Goal: Task Accomplishment & Management: Manage account settings

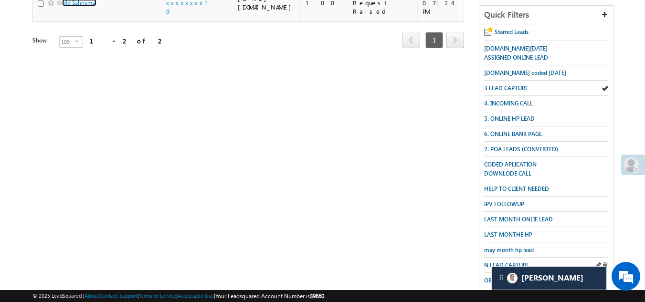
scroll to position [191, 0]
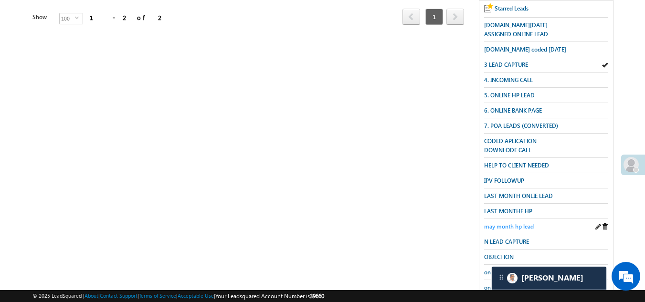
click at [518, 223] on span "may month hp lead" at bounding box center [509, 226] width 50 height 7
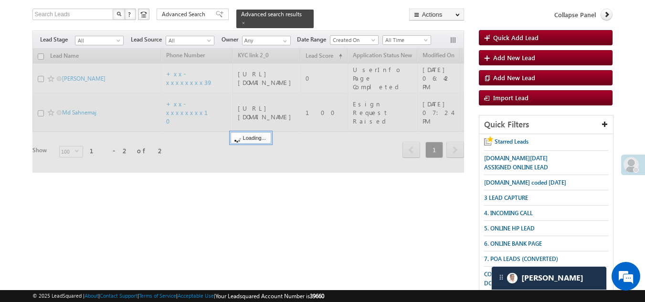
scroll to position [0, 0]
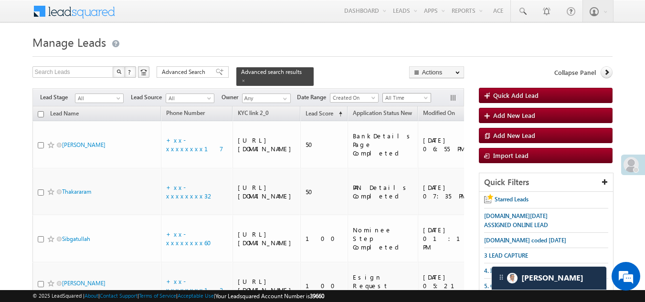
click at [410, 94] on span "All Time" at bounding box center [405, 98] width 45 height 9
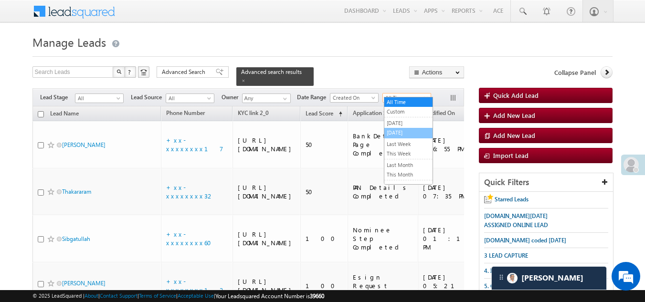
click at [398, 132] on link "[DATE]" at bounding box center [409, 133] width 48 height 9
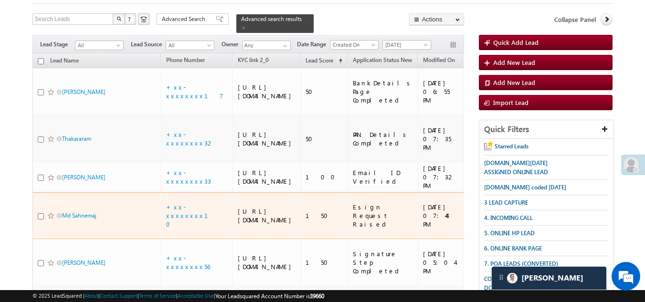
scroll to position [48, 0]
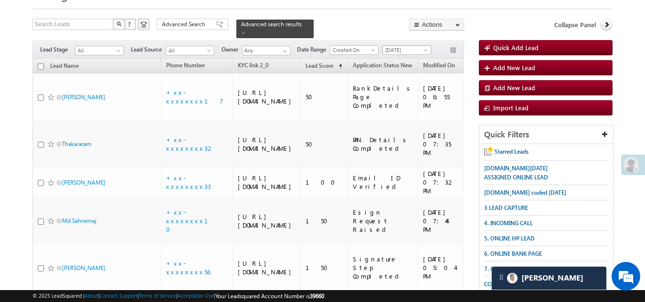
click at [408, 46] on span "[DATE]" at bounding box center [405, 50] width 45 height 9
click at [396, 75] on link "[DATE]" at bounding box center [409, 75] width 48 height 9
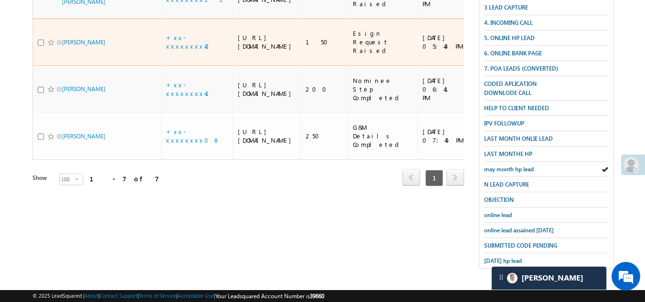
scroll to position [287, 0]
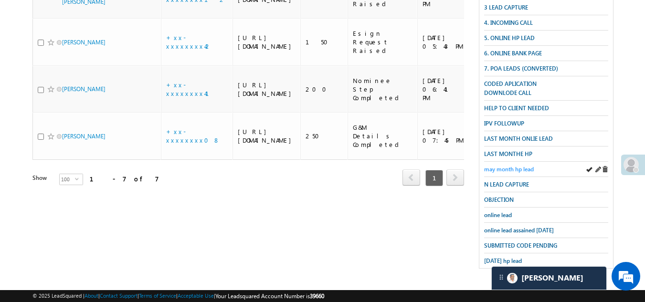
click at [508, 166] on span "may month hp lead" at bounding box center [509, 169] width 50 height 7
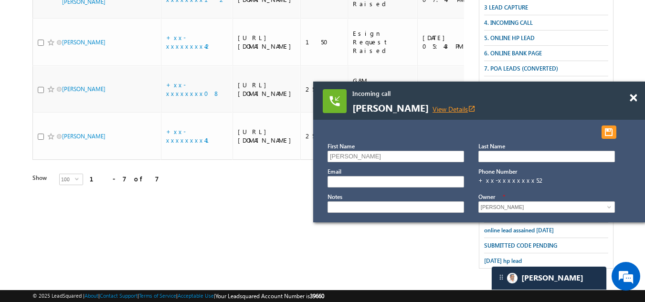
click at [448, 109] on link "View Details open_in_new" at bounding box center [454, 109] width 43 height 9
click at [633, 98] on span at bounding box center [633, 98] width 7 height 8
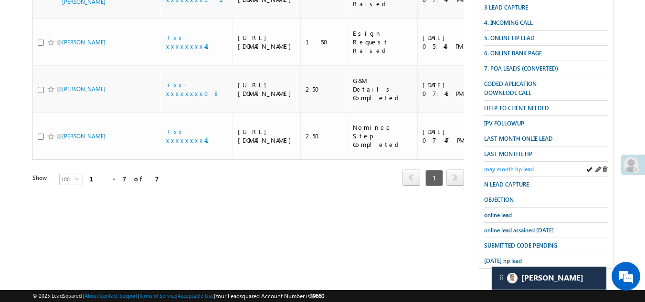
click at [518, 166] on span "may month hp lead" at bounding box center [509, 169] width 50 height 7
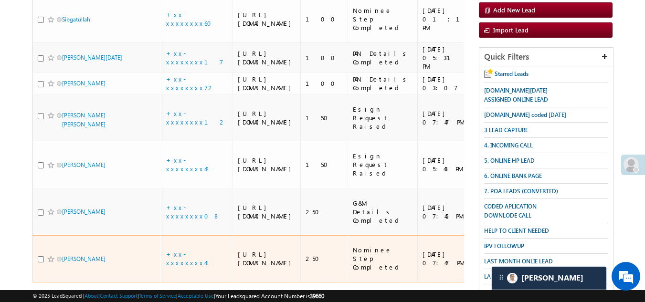
scroll to position [48, 0]
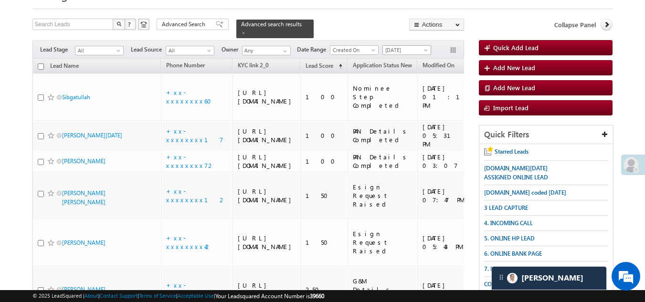
click at [413, 46] on span "[DATE]" at bounding box center [405, 50] width 45 height 9
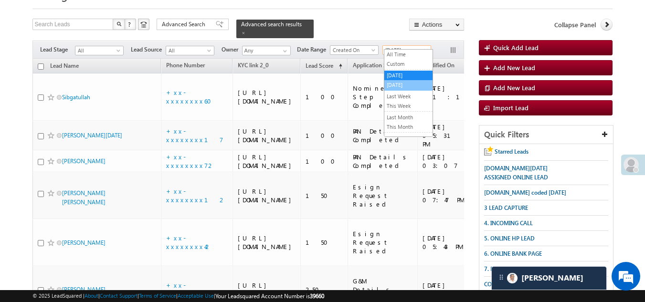
click at [396, 82] on link "[DATE]" at bounding box center [409, 85] width 48 height 9
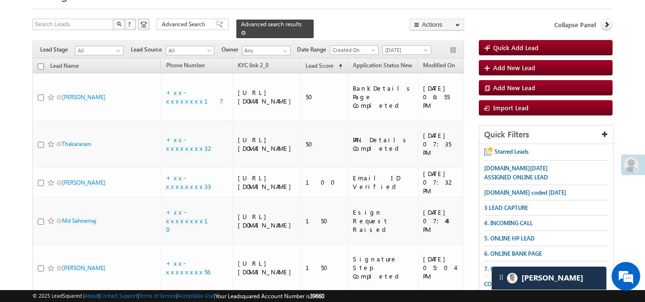
click at [246, 31] on span at bounding box center [243, 33] width 5 height 5
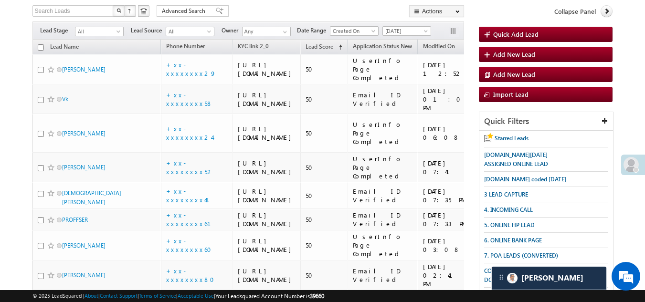
scroll to position [0, 0]
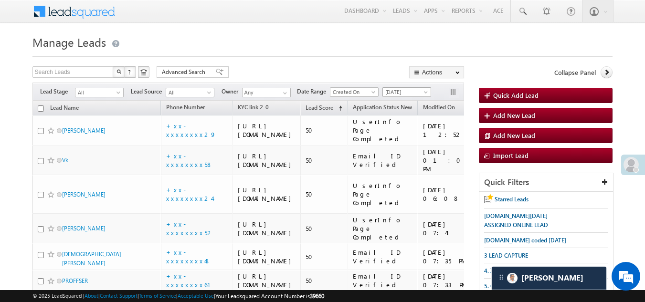
click at [399, 89] on span "[DATE]" at bounding box center [405, 92] width 45 height 9
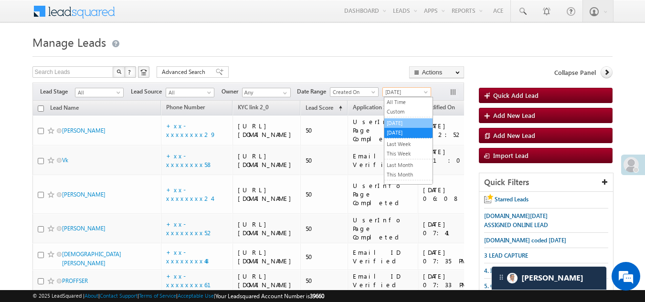
click at [400, 120] on link "[DATE]" at bounding box center [409, 123] width 48 height 9
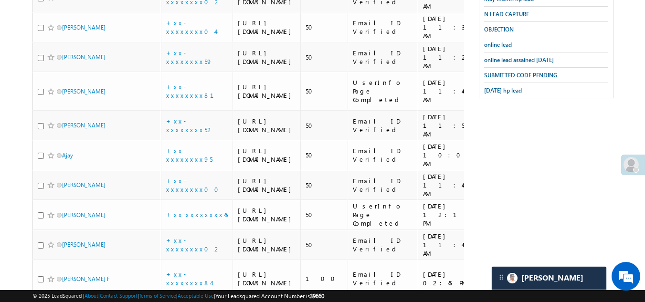
scroll to position [191, 0]
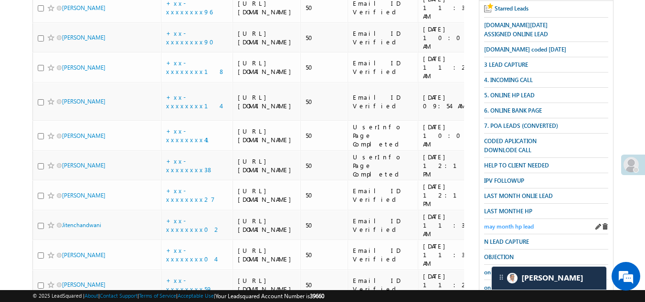
click at [509, 223] on span "may month hp lead" at bounding box center [509, 226] width 50 height 7
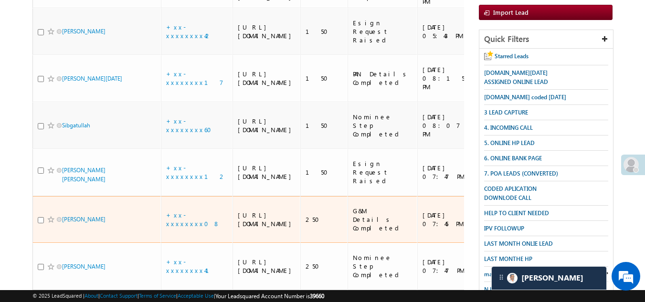
scroll to position [0, 0]
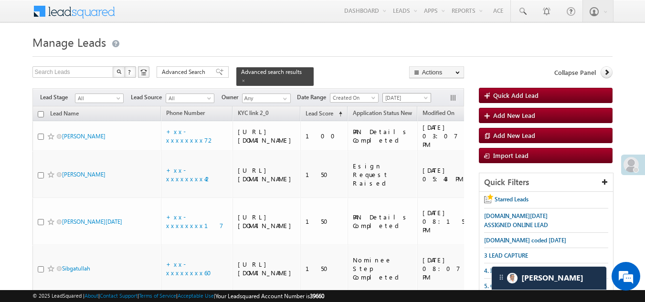
click at [405, 94] on span "[DATE]" at bounding box center [405, 98] width 45 height 9
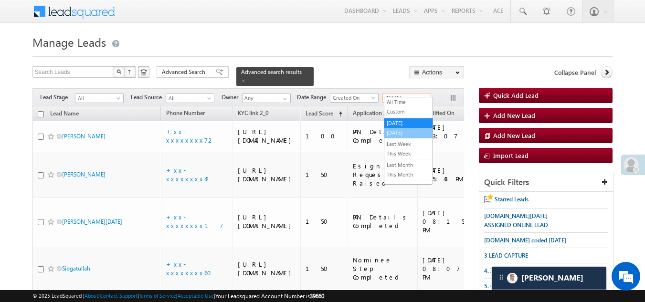
click at [392, 129] on link "[DATE]" at bounding box center [409, 133] width 48 height 9
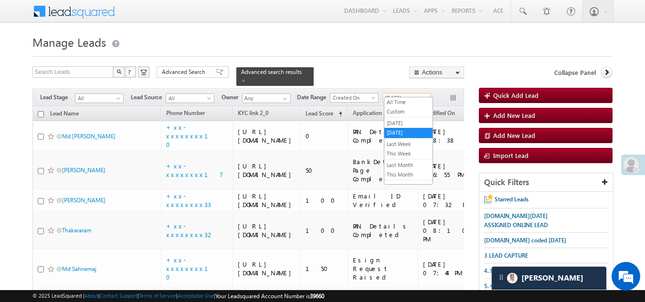
click at [406, 94] on span "[DATE]" at bounding box center [405, 98] width 45 height 9
click at [400, 120] on link "[DATE]" at bounding box center [409, 123] width 48 height 9
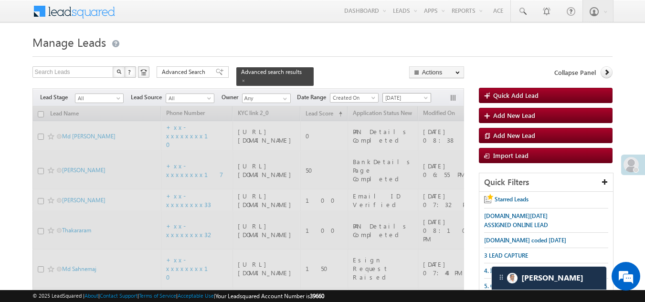
click at [401, 94] on span "[DATE]" at bounding box center [405, 98] width 45 height 9
click at [401, 136] on div at bounding box center [248, 295] width 432 height 376
click at [401, 94] on span "[DATE]" at bounding box center [405, 98] width 45 height 9
click at [395, 133] on div at bounding box center [248, 295] width 432 height 376
click at [401, 95] on span "[DATE]" at bounding box center [405, 98] width 45 height 9
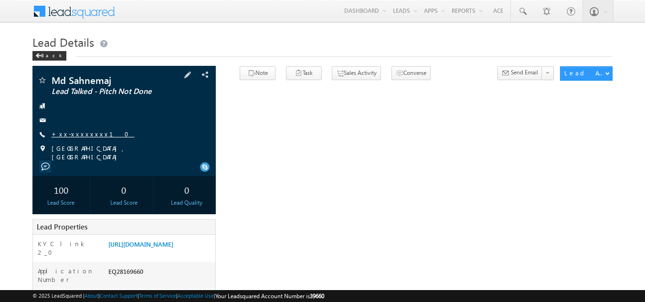
click at [80, 133] on link "+xx-xxxxxxxx10" at bounding box center [93, 134] width 83 height 8
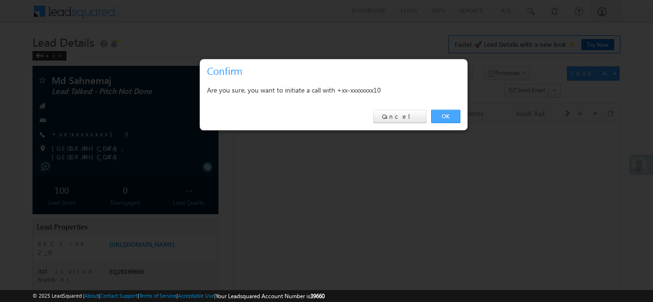
click at [439, 116] on link "OK" at bounding box center [445, 116] width 29 height 13
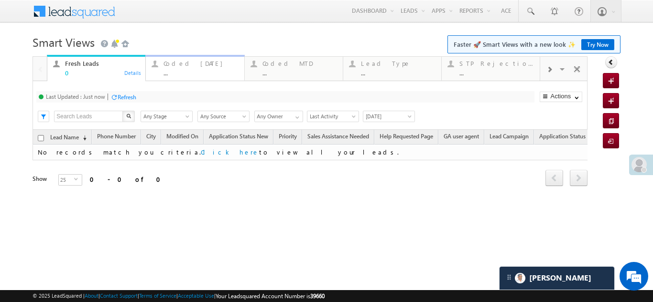
click at [182, 66] on div "Coded Today" at bounding box center [200, 64] width 75 height 8
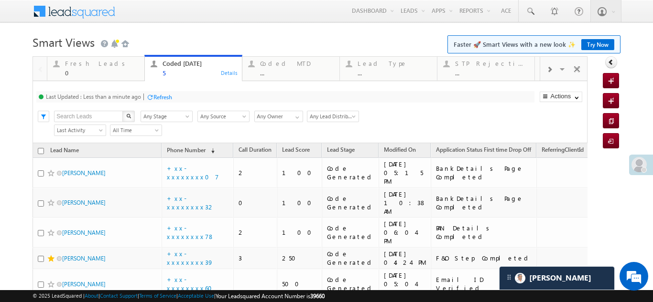
click at [160, 94] on div "Refresh" at bounding box center [162, 97] width 19 height 7
click at [77, 65] on div "Fresh Leads" at bounding box center [102, 64] width 74 height 8
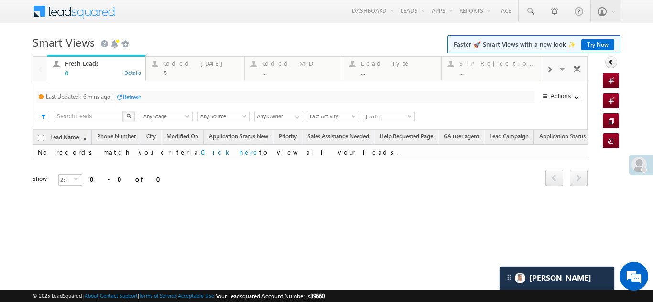
click at [77, 65] on div "Fresh Leads" at bounding box center [102, 64] width 75 height 8
click at [133, 94] on div "Refresh" at bounding box center [132, 97] width 19 height 7
click at [190, 61] on div "Coded Today" at bounding box center [200, 64] width 75 height 8
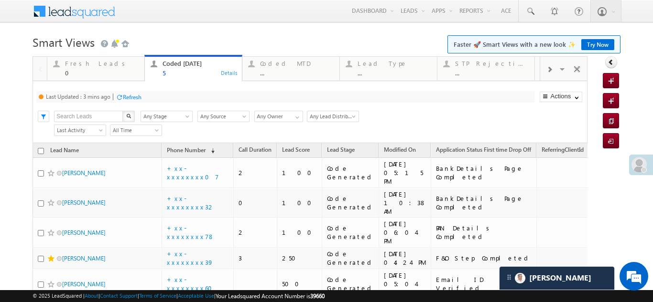
click at [132, 98] on div "Refresh" at bounding box center [132, 97] width 19 height 7
click at [125, 95] on div "Refresh" at bounding box center [127, 97] width 19 height 7
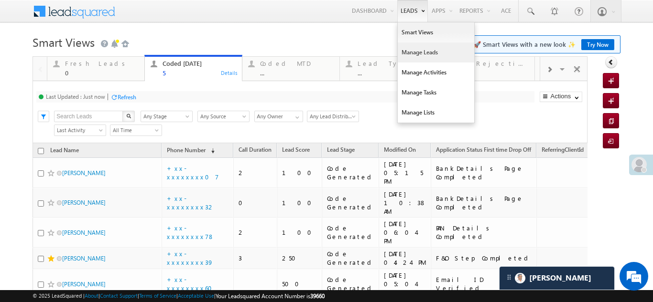
click at [409, 55] on link "Manage Leads" at bounding box center [435, 53] width 76 height 20
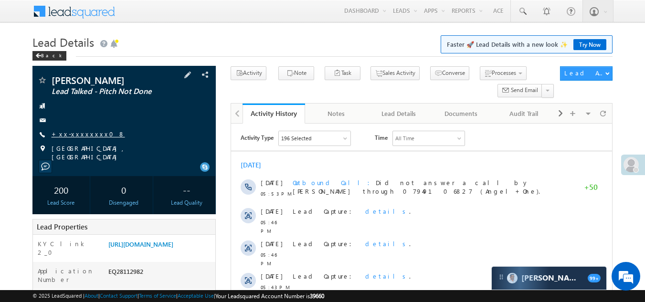
click at [78, 133] on link "+xx-xxxxxxxx08" at bounding box center [89, 134] width 74 height 8
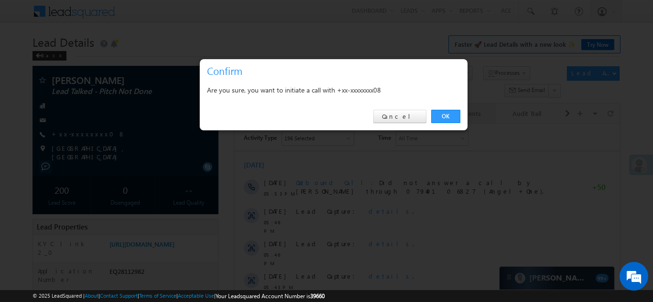
click at [443, 116] on link "OK" at bounding box center [445, 116] width 29 height 13
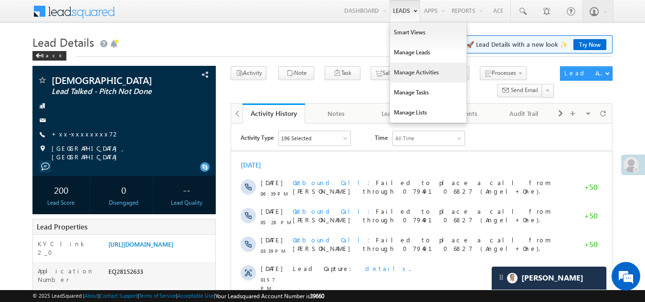
click at [411, 69] on link "Manage Activities" at bounding box center [428, 73] width 76 height 20
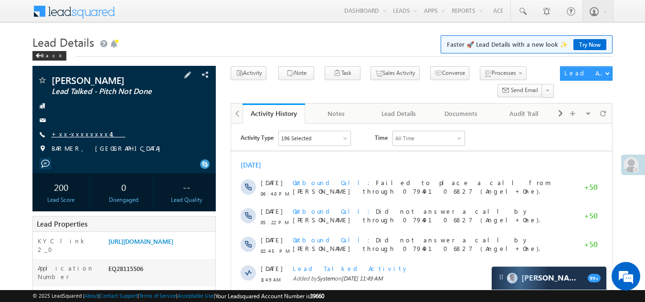
click at [82, 130] on link "+xx-xxxxxxxx41" at bounding box center [89, 134] width 74 height 8
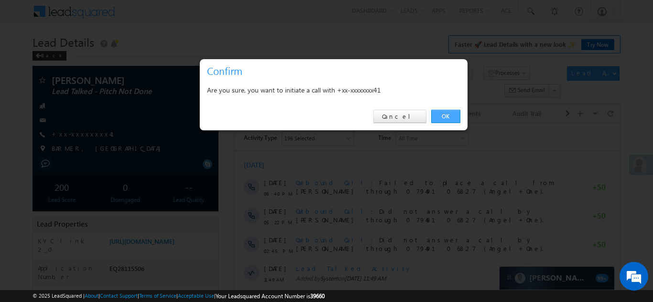
click at [451, 112] on link "OK" at bounding box center [445, 116] width 29 height 13
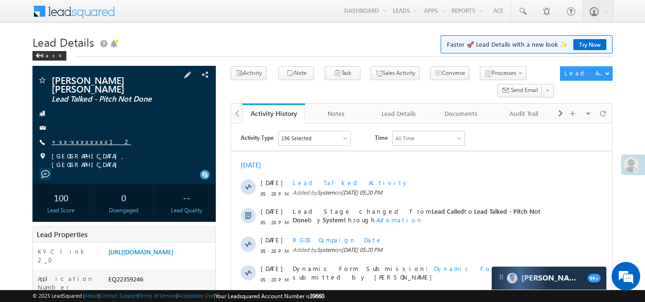
click at [74, 140] on link "+xx-xxxxxxxx12" at bounding box center [92, 142] width 80 height 8
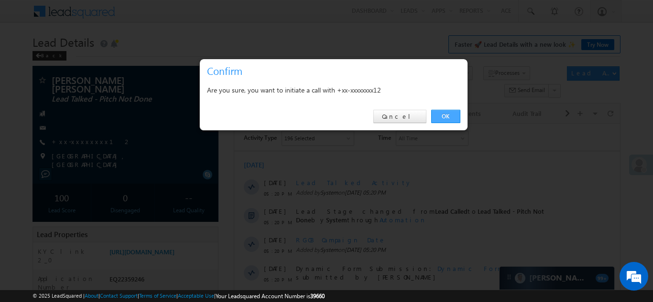
click at [446, 116] on link "OK" at bounding box center [445, 116] width 29 height 13
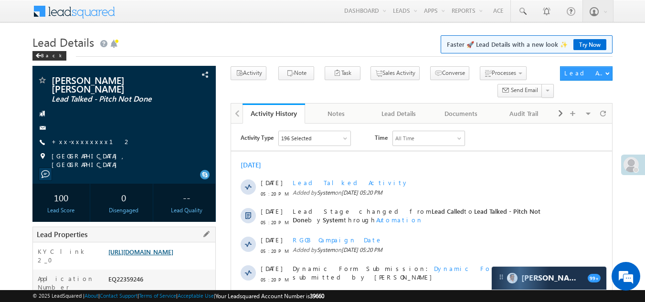
click at [162, 250] on link "https://angelbroking1-pk3em7sa.customui-test.leadsquared.com?leadId=ae41fdfe-30…" at bounding box center [140, 252] width 65 height 8
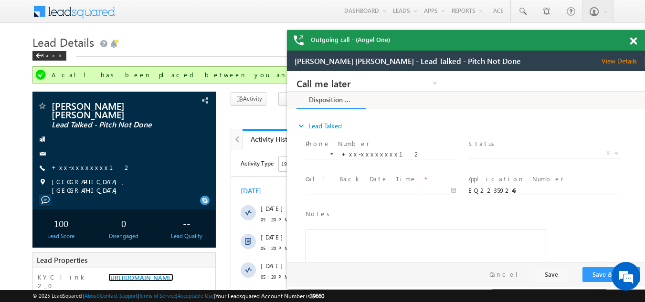
click at [633, 40] on span at bounding box center [633, 41] width 7 height 8
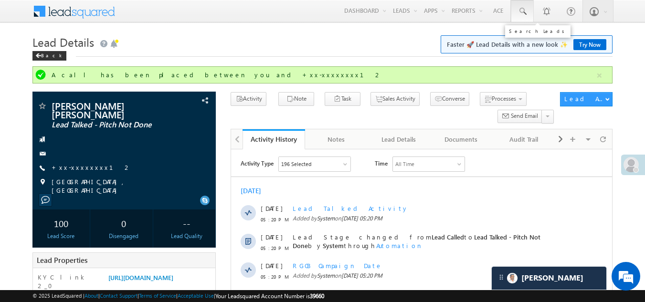
click at [521, 8] on span at bounding box center [523, 12] width 10 height 10
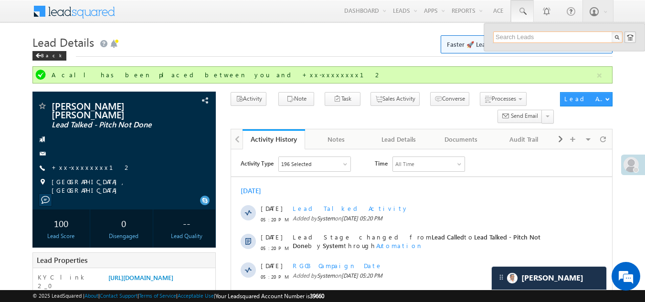
paste input "EQ28178531"
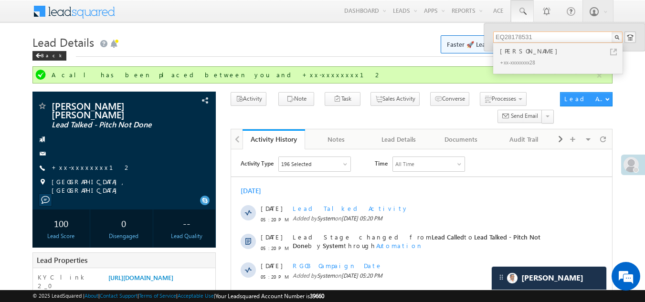
type input "EQ28178531"
click at [514, 56] on div "+xx-xxxxxxxx28" at bounding box center [562, 61] width 128 height 11
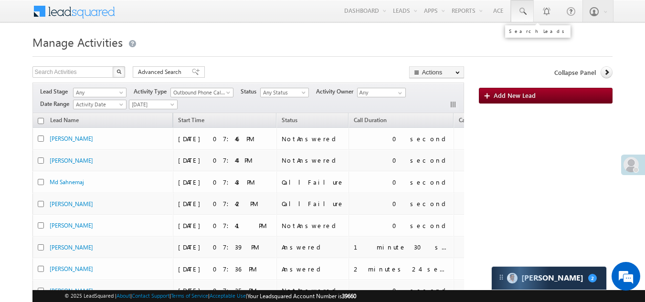
click at [521, 12] on span at bounding box center [523, 12] width 10 height 10
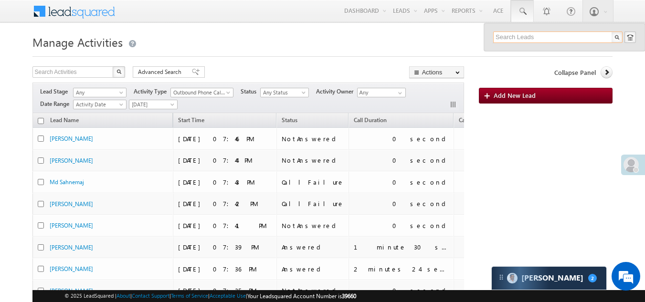
paste input "EQ27437221"
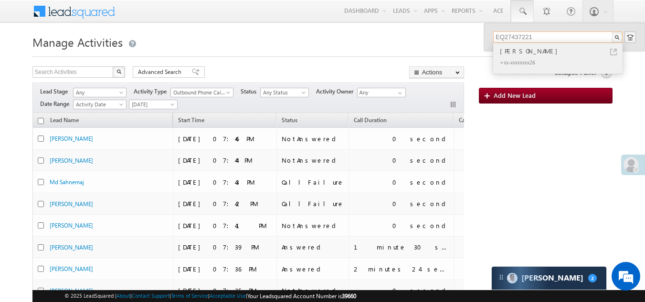
type input "EQ27437221"
click at [505, 58] on div "+xx-xxxxxxxx26" at bounding box center [562, 61] width 128 height 11
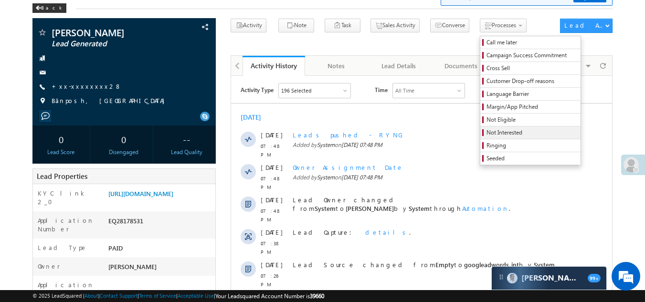
click at [481, 128] on link "Not Interested" at bounding box center [531, 133] width 100 height 12
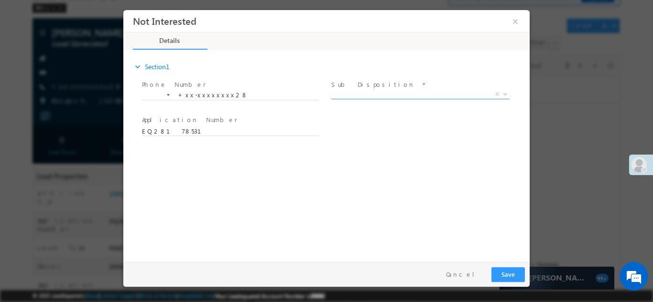
click at [375, 93] on span "X" at bounding box center [420, 94] width 178 height 10
click at [514, 19] on button "×" at bounding box center [515, 21] width 16 height 18
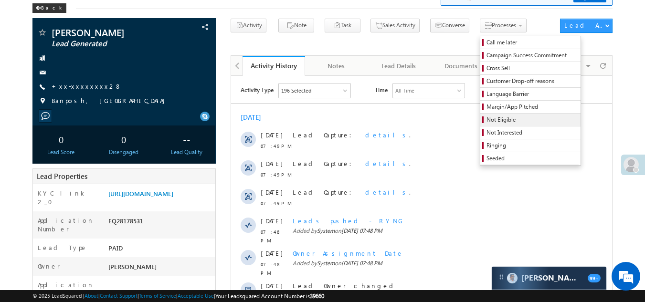
click at [487, 118] on span "Not Eligible" at bounding box center [532, 120] width 91 height 9
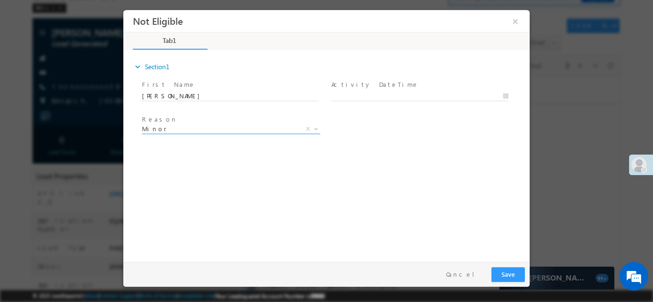
click at [188, 129] on span "Minor" at bounding box center [219, 128] width 155 height 9
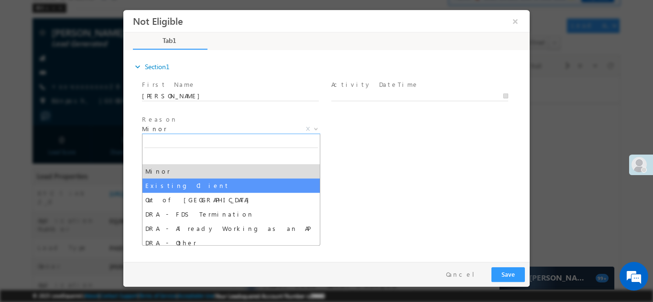
select select "Existing Client"
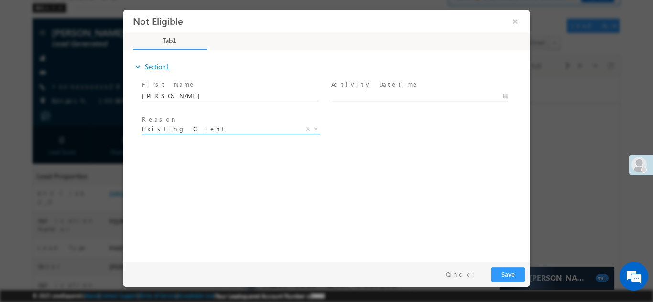
type input "09/01/25 7:50 PM"
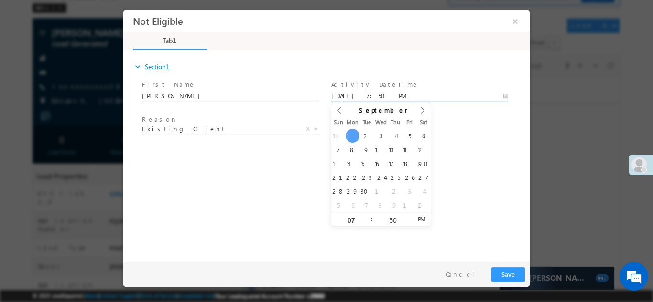
click at [398, 94] on input "09/01/25 7:50 PM" at bounding box center [419, 96] width 177 height 10
click at [505, 271] on button "Save" at bounding box center [507, 274] width 33 height 15
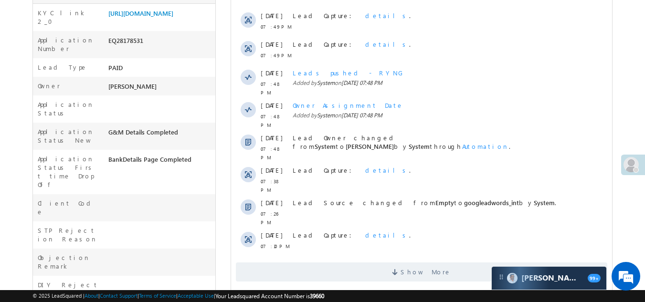
scroll to position [287, 0]
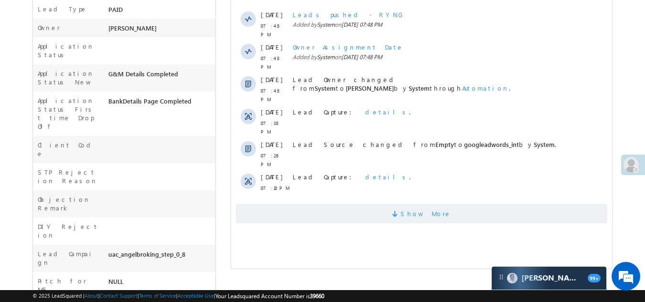
click at [307, 204] on span "Show More" at bounding box center [422, 213] width 372 height 19
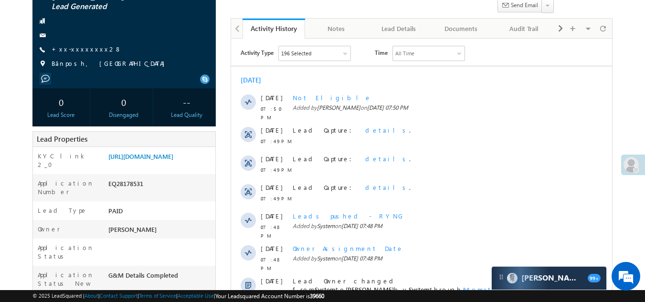
scroll to position [24, 0]
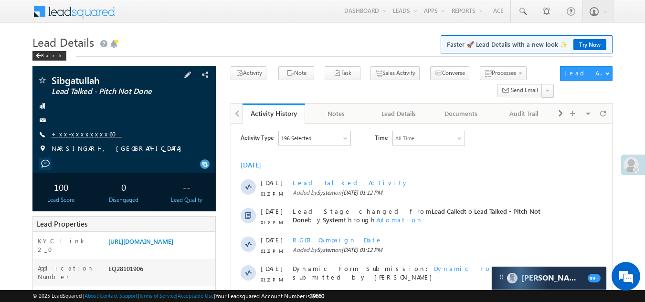
click at [75, 134] on link "+xx-xxxxxxxx60" at bounding box center [87, 134] width 71 height 8
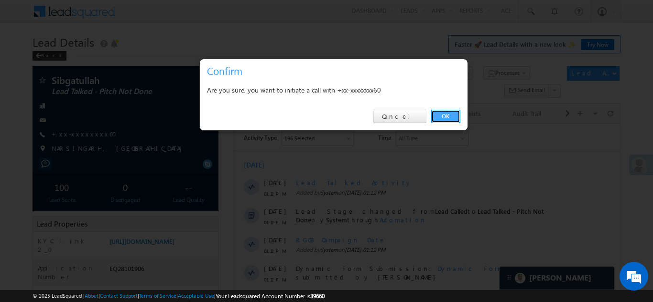
click at [443, 113] on link "OK" at bounding box center [445, 116] width 29 height 13
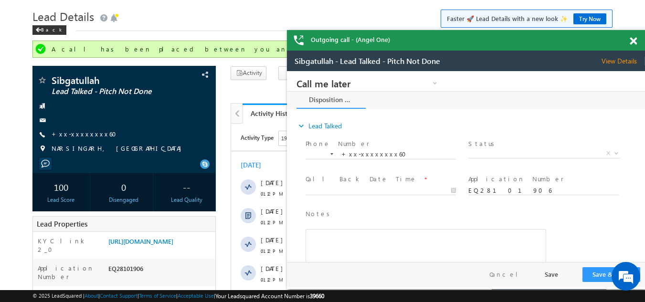
click at [635, 42] on span at bounding box center [633, 41] width 7 height 8
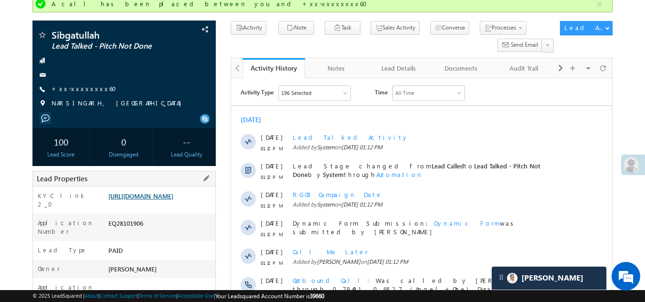
scroll to position [26, 0]
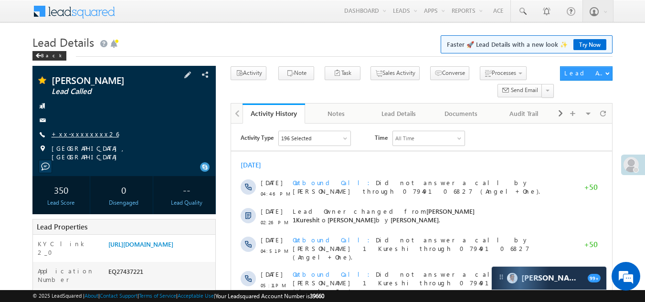
click at [71, 132] on link "+xx-xxxxxxxx26" at bounding box center [85, 134] width 67 height 8
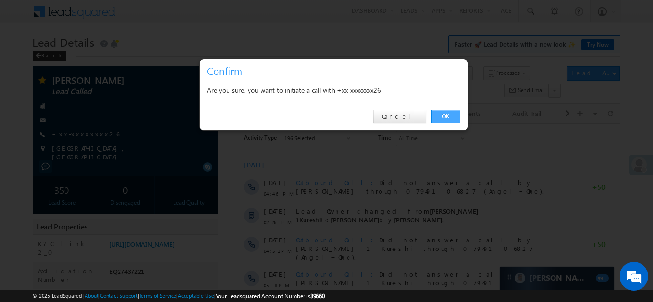
click at [441, 117] on link "OK" at bounding box center [445, 116] width 29 height 13
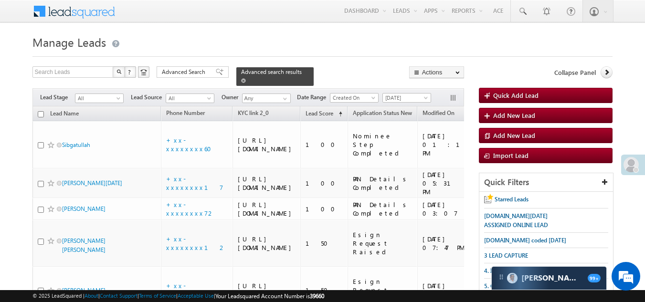
click at [246, 78] on span at bounding box center [243, 80] width 5 height 5
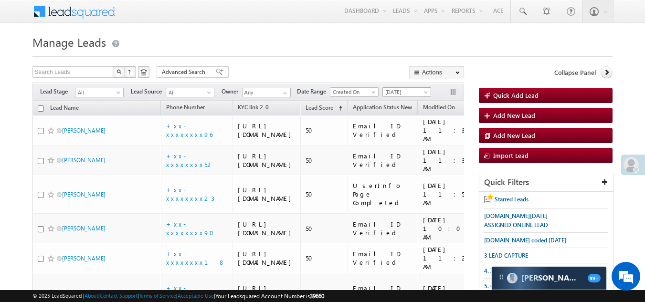
click at [400, 91] on span "[DATE]" at bounding box center [405, 92] width 45 height 9
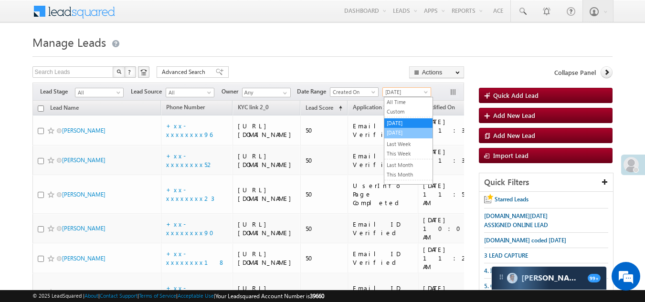
click at [400, 134] on link "[DATE]" at bounding box center [409, 133] width 48 height 9
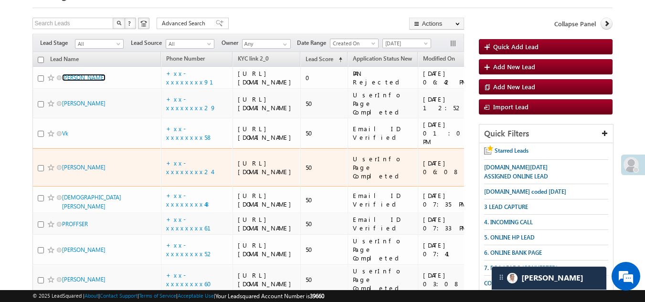
scroll to position [48, 0]
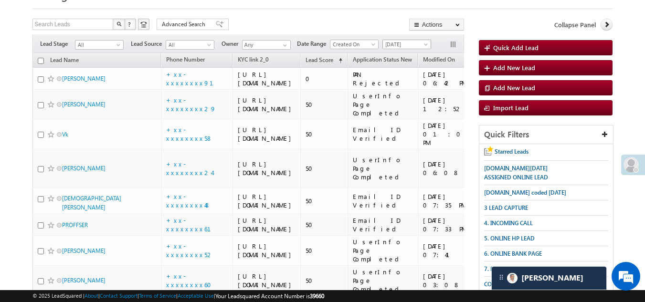
click at [410, 43] on span "[DATE]" at bounding box center [405, 44] width 45 height 9
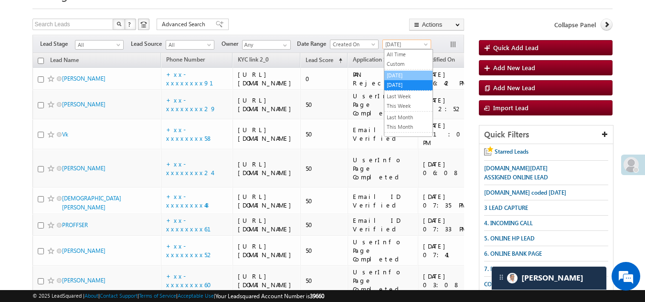
click at [403, 71] on li "[DATE]" at bounding box center [409, 76] width 48 height 10
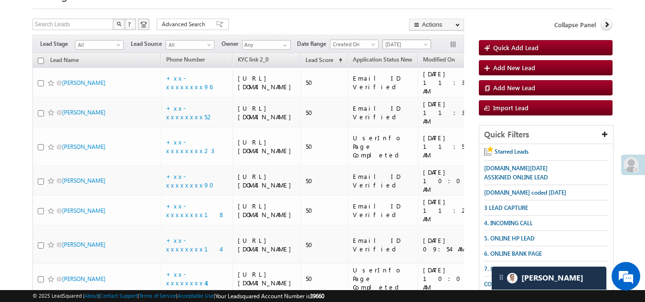
click at [394, 43] on span "[DATE]" at bounding box center [405, 44] width 45 height 9
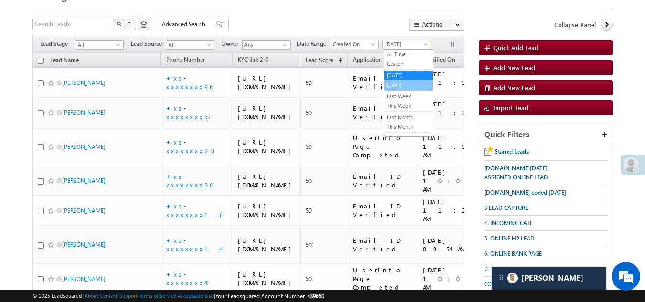
click at [396, 84] on link "[DATE]" at bounding box center [409, 85] width 48 height 9
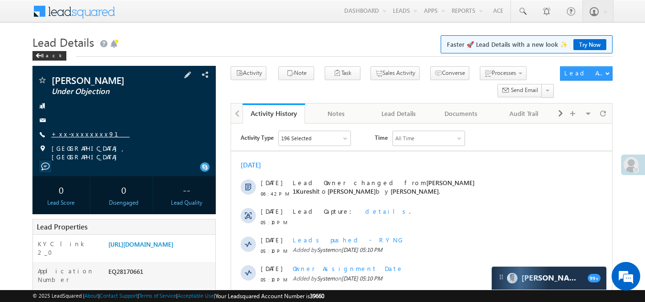
click at [77, 135] on link "+xx-xxxxxxxx91" at bounding box center [91, 134] width 78 height 8
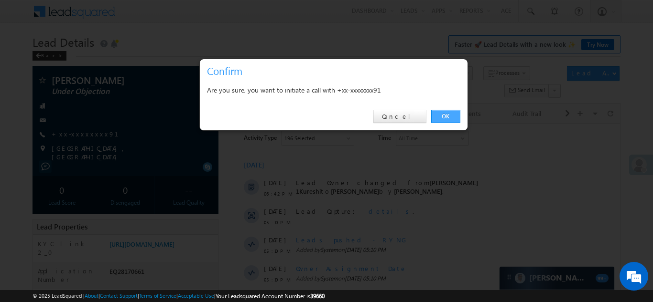
click at [440, 114] on link "OK" at bounding box center [445, 116] width 29 height 13
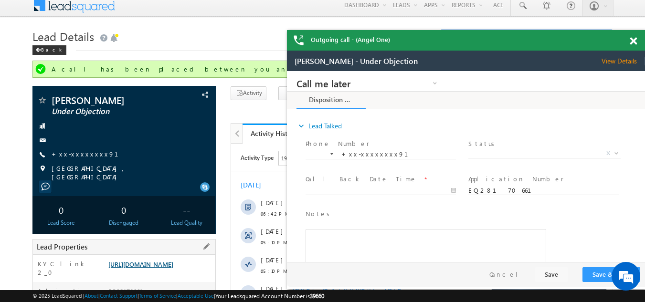
click at [158, 265] on link "https://angelbroking1-pk3em7sa.customui-test.leadsquared.com?leadId=c75e1158-d0…" at bounding box center [140, 264] width 65 height 8
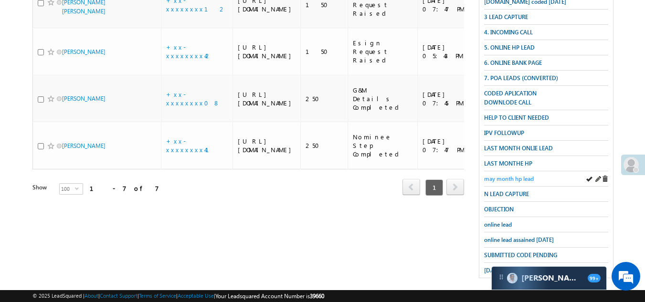
click at [507, 175] on span "may month hp lead" at bounding box center [509, 178] width 50 height 7
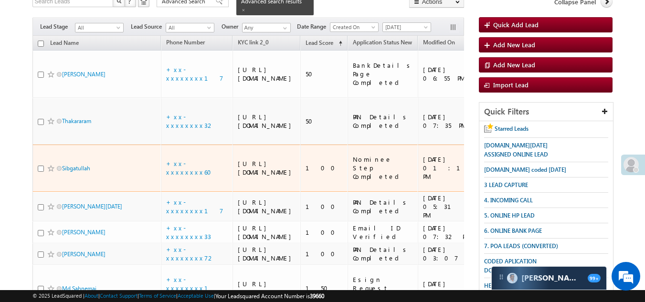
scroll to position [191, 0]
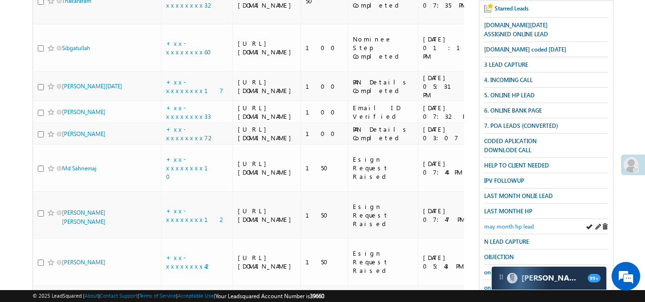
click at [503, 223] on span "may month hp lead" at bounding box center [509, 226] width 50 height 7
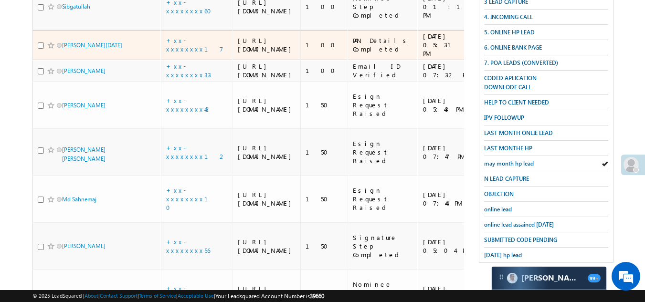
scroll to position [15, 0]
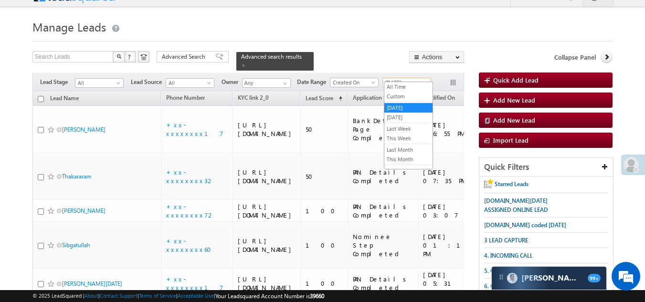
click at [400, 78] on span "[DATE]" at bounding box center [405, 82] width 45 height 9
click at [397, 115] on link "[DATE]" at bounding box center [409, 117] width 48 height 9
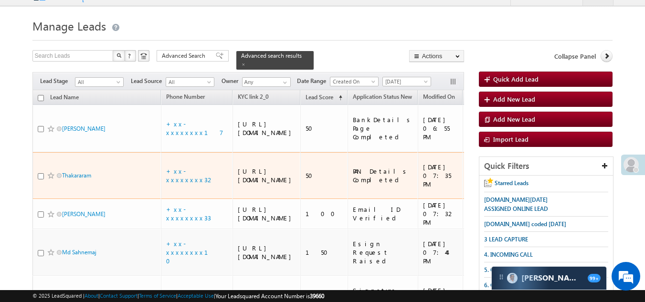
scroll to position [8, 0]
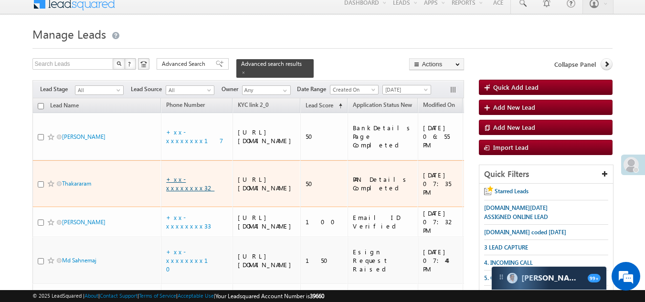
click at [179, 189] on link "+xx-xxxxxxxx32" at bounding box center [190, 183] width 48 height 17
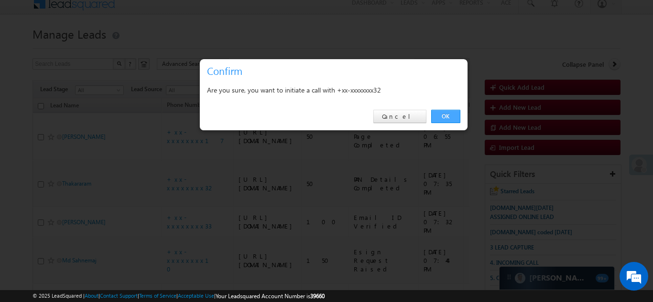
click at [444, 116] on link "OK" at bounding box center [445, 116] width 29 height 13
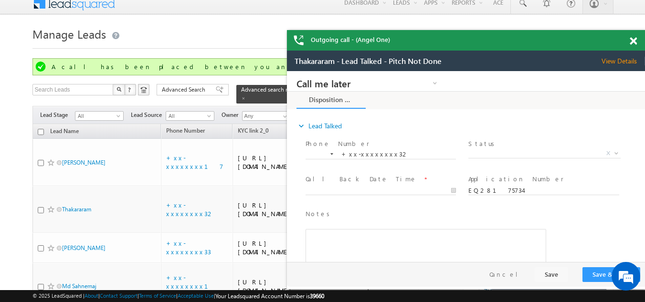
scroll to position [0, 0]
click at [634, 39] on span at bounding box center [633, 41] width 7 height 8
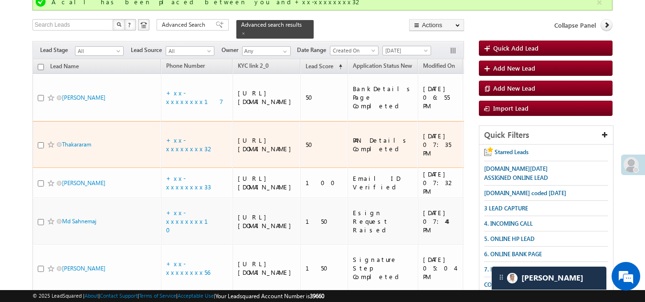
scroll to position [199, 0]
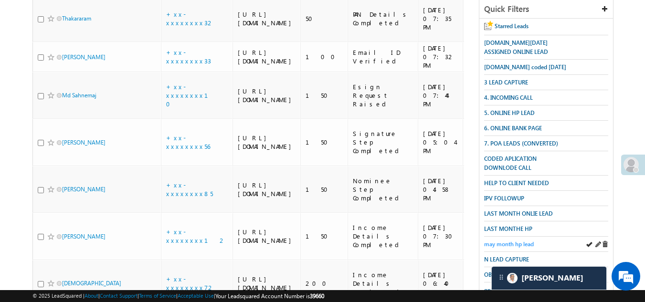
click at [502, 241] on span "may month hp lead" at bounding box center [509, 244] width 50 height 7
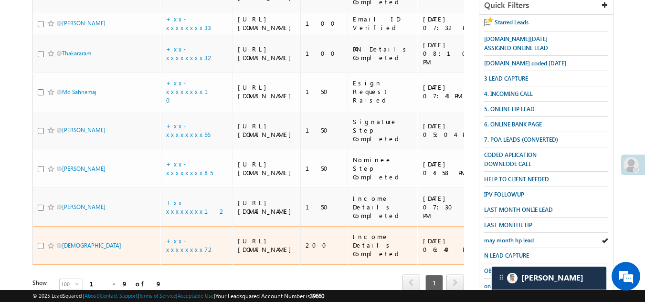
scroll to position [0, 0]
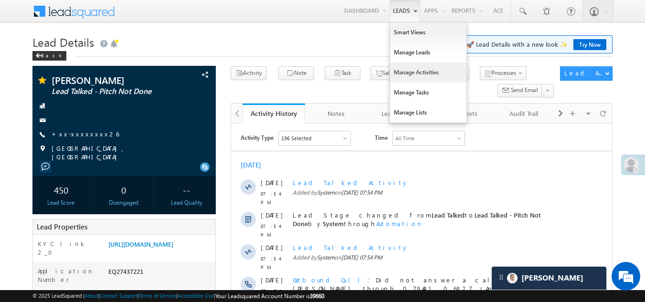
click at [415, 69] on link "Manage Activities" at bounding box center [428, 73] width 76 height 20
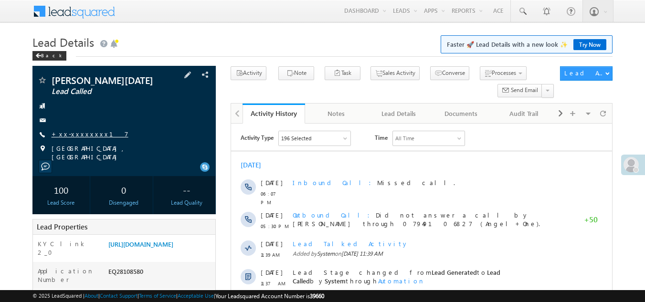
click at [76, 133] on link "+xx-xxxxxxxx17" at bounding box center [90, 134] width 77 height 8
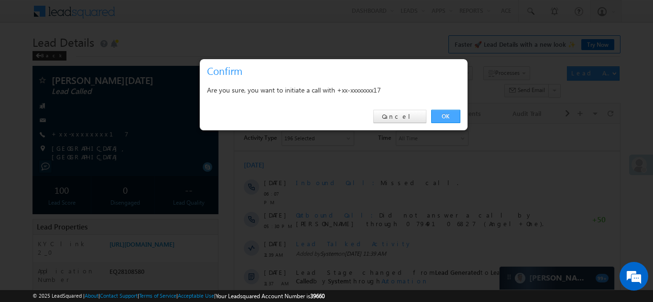
click at [446, 113] on link "OK" at bounding box center [445, 116] width 29 height 13
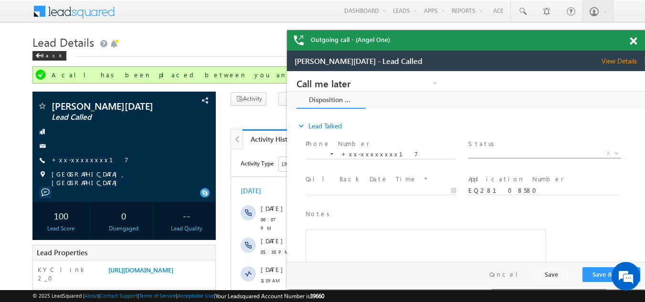
click at [487, 152] on span "X" at bounding box center [545, 154] width 152 height 10
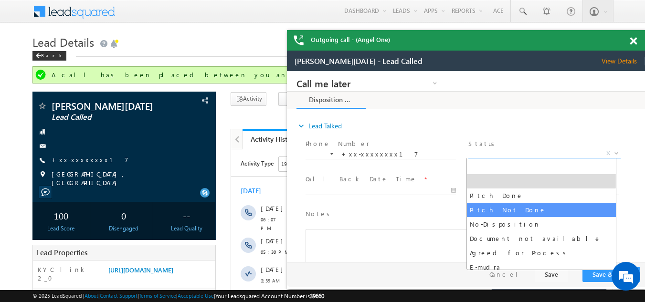
select select "Pitch Not Done"
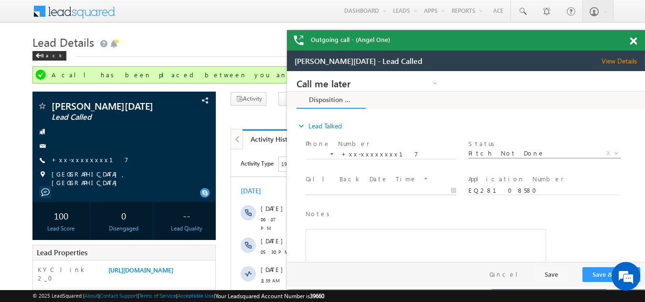
click at [357, 191] on body "Call me later Campaign Success Commitment Cross Sell Customer Drop-off reasons …" at bounding box center [466, 166] width 358 height 191
type input "09/01/25 8:14 PM"
click at [594, 277] on button "Save & Close" at bounding box center [612, 275] width 58 height 15
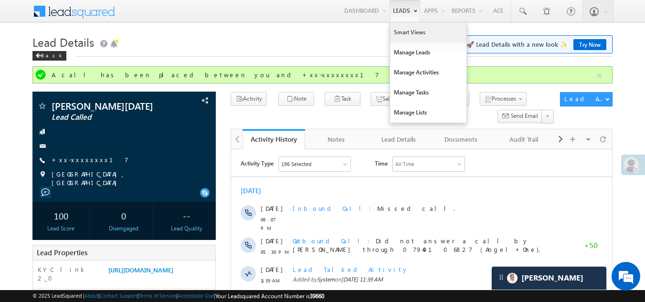
click at [406, 30] on link "Smart Views" at bounding box center [428, 32] width 76 height 20
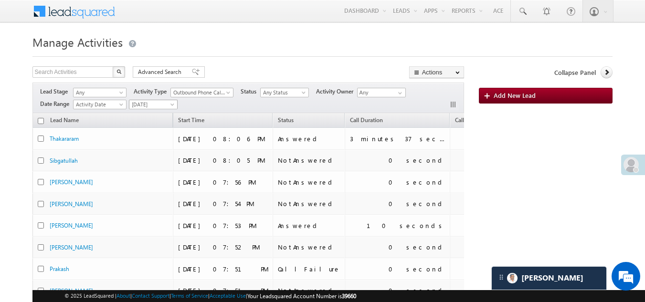
click at [151, 101] on span "[DATE]" at bounding box center [151, 104] width 45 height 9
click at [150, 136] on link "[DATE]" at bounding box center [154, 135] width 48 height 9
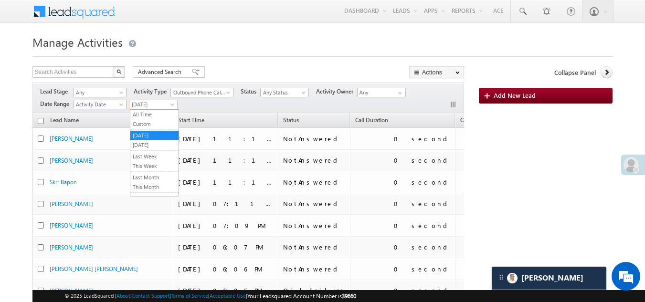
click at [153, 106] on span "[DATE]" at bounding box center [151, 104] width 45 height 9
click at [150, 146] on link "[DATE]" at bounding box center [154, 145] width 48 height 9
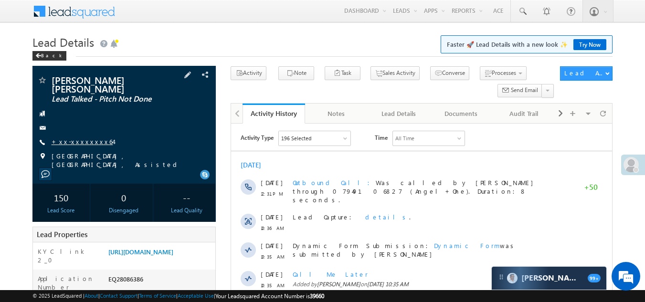
click at [73, 138] on link "+xx-xxxxxxxx64" at bounding box center [83, 142] width 62 height 8
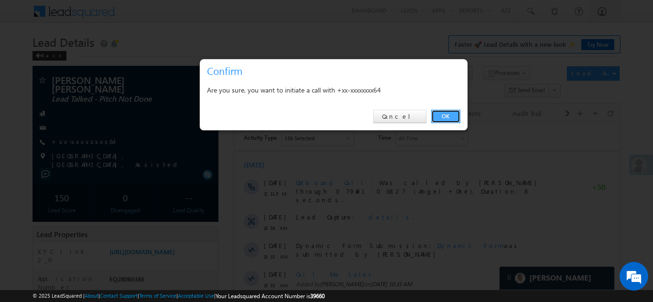
click at [445, 113] on link "OK" at bounding box center [445, 116] width 29 height 13
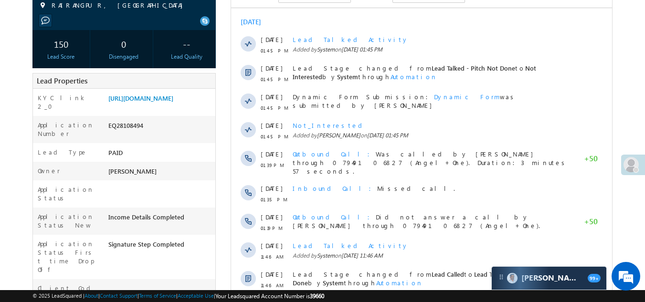
scroll to position [191, 0]
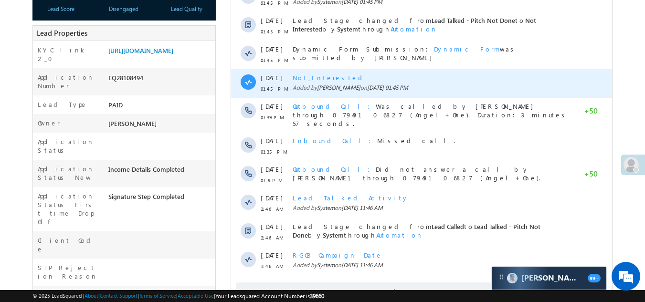
click at [315, 79] on span "Not_Interested" at bounding box center [329, 78] width 73 height 8
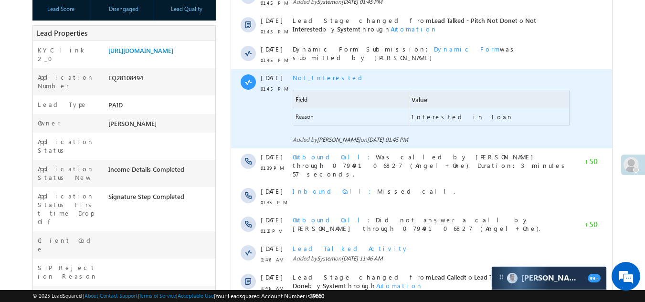
scroll to position [0, 0]
click at [313, 79] on span "Not_Interested" at bounding box center [329, 78] width 73 height 8
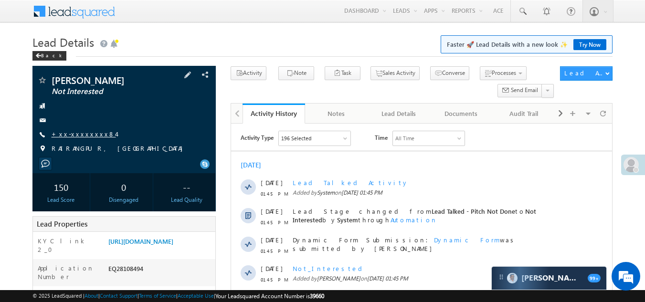
click at [71, 133] on link "+xx-xxxxxxxx84" at bounding box center [84, 134] width 64 height 8
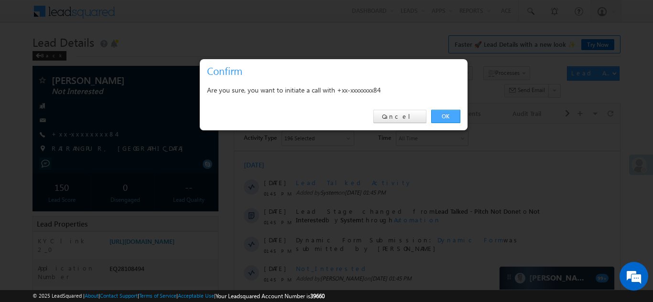
click at [446, 112] on link "OK" at bounding box center [445, 116] width 29 height 13
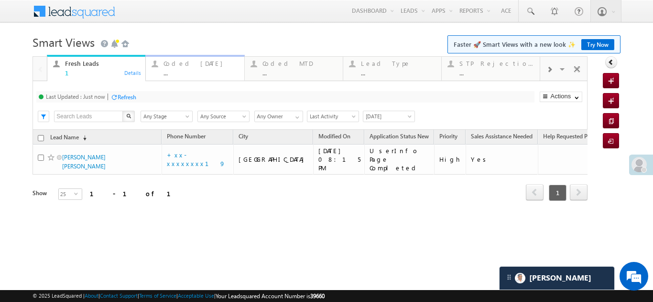
click at [193, 64] on div "Coded Today" at bounding box center [200, 64] width 75 height 8
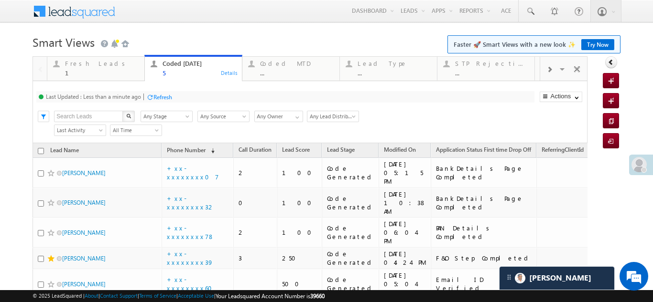
click at [164, 96] on div "Refresh" at bounding box center [162, 97] width 19 height 7
click at [85, 61] on div "Fresh Leads" at bounding box center [102, 64] width 74 height 8
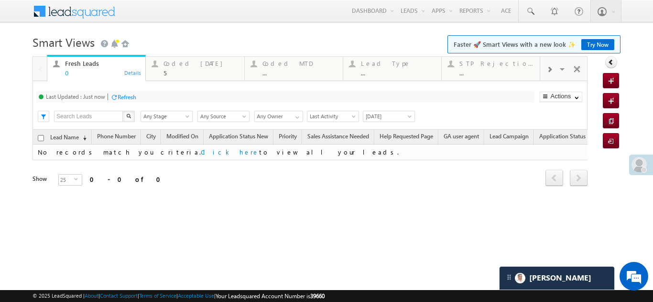
click at [129, 96] on div "Refresh" at bounding box center [127, 97] width 19 height 7
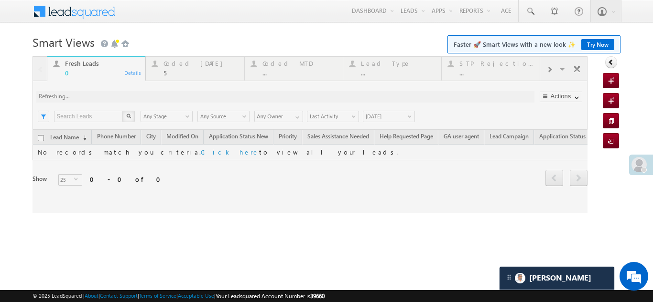
click at [177, 64] on div at bounding box center [309, 134] width 555 height 157
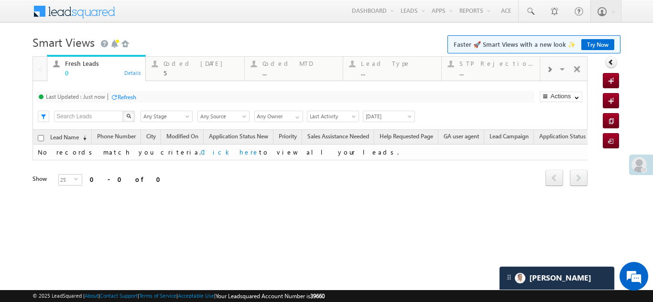
click at [177, 64] on div "Coded Today" at bounding box center [200, 64] width 75 height 8
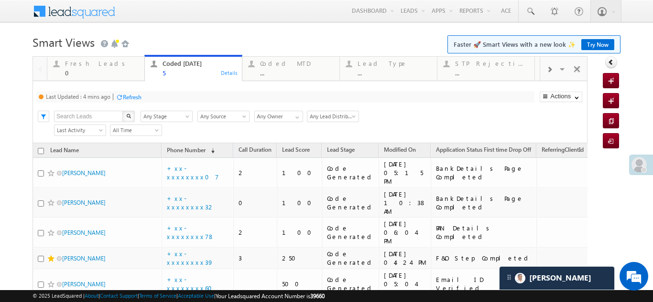
click at [138, 95] on div "Refresh" at bounding box center [132, 97] width 19 height 7
click at [131, 95] on div "Refresh" at bounding box center [132, 97] width 19 height 7
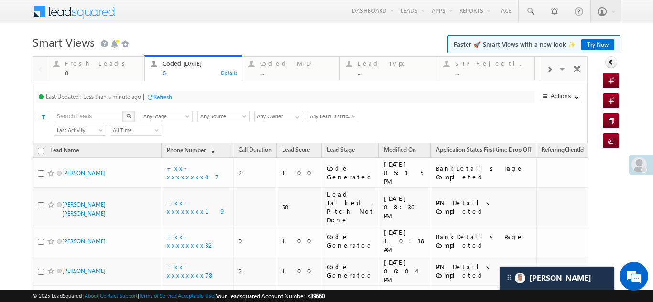
click at [163, 95] on div "Refresh" at bounding box center [162, 97] width 19 height 7
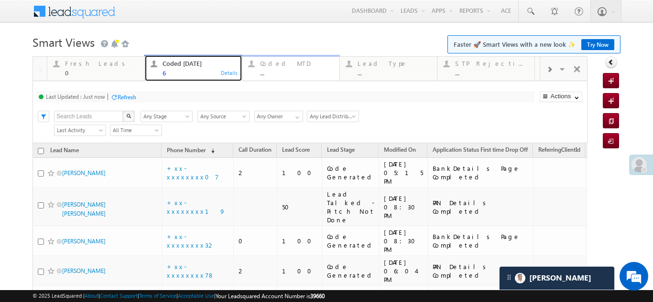
drag, startPoint x: 204, startPoint y: 74, endPoint x: 256, endPoint y: 73, distance: 52.1
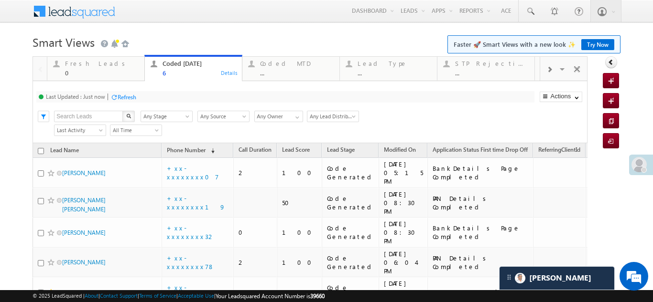
click at [129, 98] on div "Refresh" at bounding box center [127, 97] width 19 height 7
click at [77, 65] on div "Fresh Leads" at bounding box center [102, 64] width 74 height 8
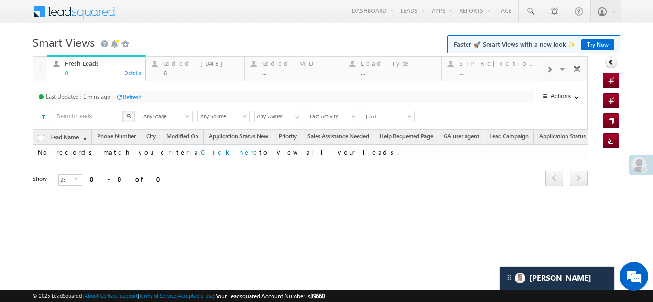
click at [132, 95] on div "Refresh" at bounding box center [132, 97] width 19 height 7
click at [186, 64] on div "Coded Today" at bounding box center [200, 64] width 75 height 8
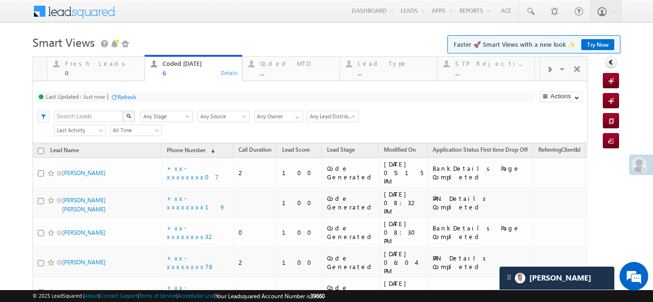
click at [129, 97] on div "Refresh" at bounding box center [127, 97] width 19 height 7
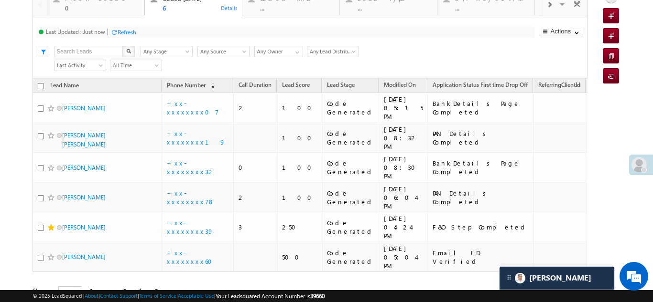
scroll to position [70, 0]
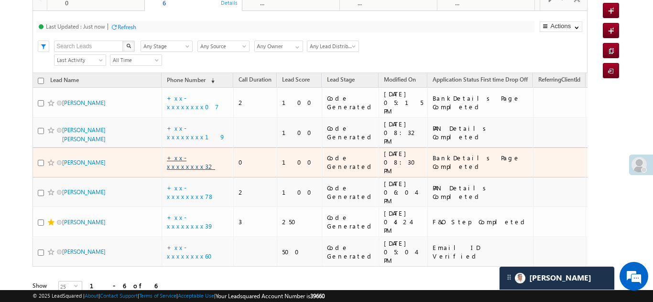
click at [185, 154] on link "+xx-xxxxxxxx32" at bounding box center [191, 162] width 48 height 17
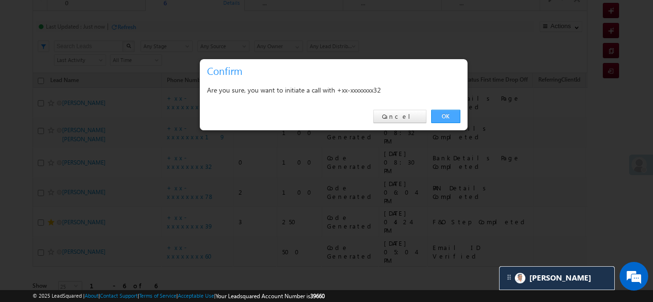
click at [446, 116] on link "OK" at bounding box center [445, 116] width 29 height 13
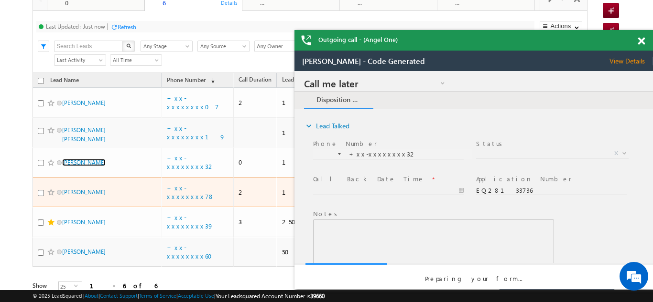
scroll to position [0, 0]
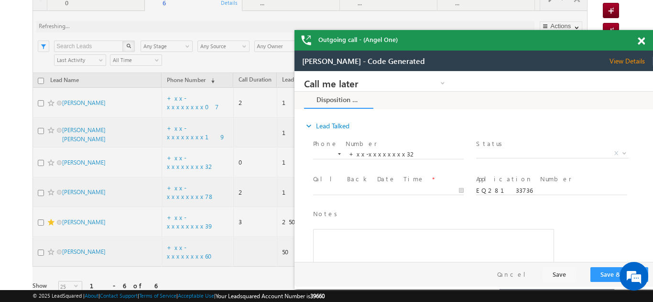
click at [639, 43] on span at bounding box center [640, 41] width 7 height 8
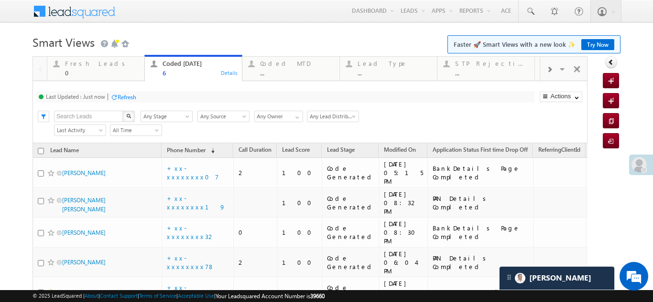
click at [128, 97] on div "Refresh" at bounding box center [127, 97] width 19 height 7
click at [81, 65] on div "Fresh Leads" at bounding box center [102, 64] width 74 height 8
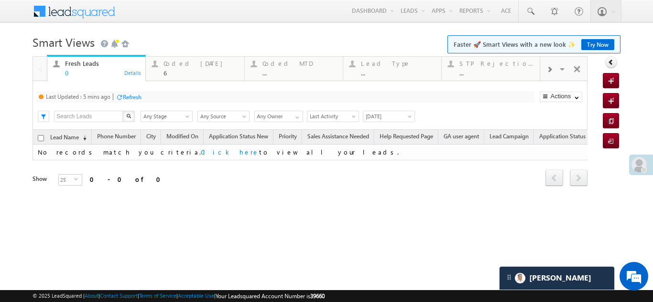
click at [127, 94] on div "Refresh" at bounding box center [132, 97] width 19 height 7
click at [169, 64] on div "Coded Today" at bounding box center [200, 64] width 75 height 8
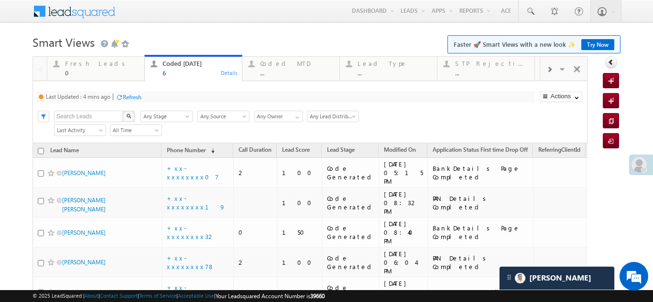
click at [129, 96] on div "Refresh" at bounding box center [132, 97] width 19 height 7
click at [78, 67] on div "Fresh Leads 0" at bounding box center [102, 67] width 74 height 19
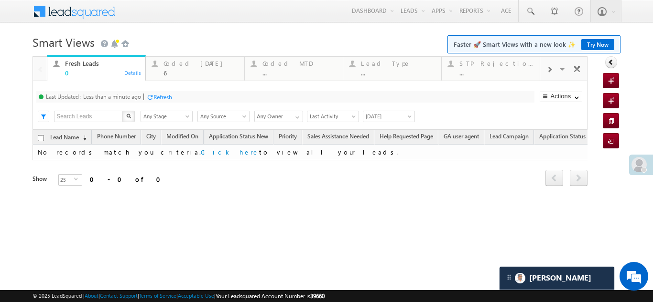
click at [165, 101] on div "Refresh" at bounding box center [159, 96] width 26 height 9
click at [172, 63] on div "Coded Today" at bounding box center [200, 64] width 75 height 8
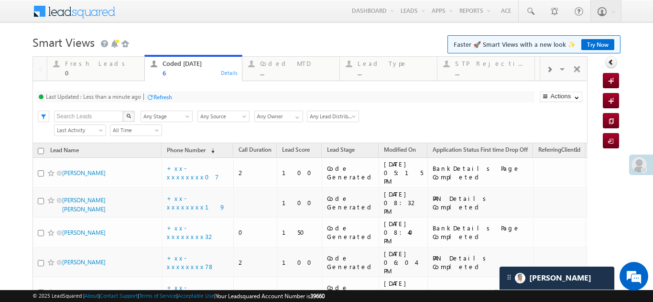
click at [167, 98] on div "Refresh" at bounding box center [162, 97] width 19 height 7
click at [124, 97] on div "Refresh" at bounding box center [127, 97] width 19 height 7
click at [84, 64] on div "Fresh Leads" at bounding box center [102, 64] width 74 height 8
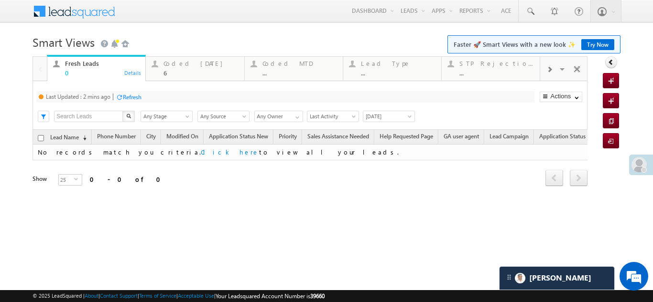
click at [133, 99] on div "Refresh" at bounding box center [132, 97] width 19 height 7
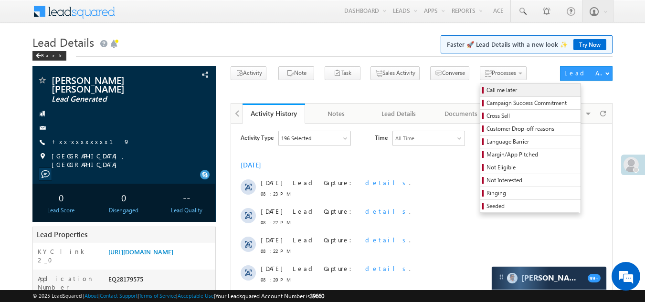
click at [487, 93] on span "Call me later" at bounding box center [532, 90] width 91 height 9
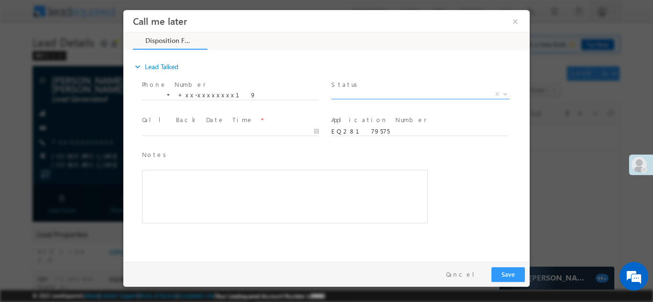
click at [359, 91] on span "X" at bounding box center [420, 94] width 178 height 10
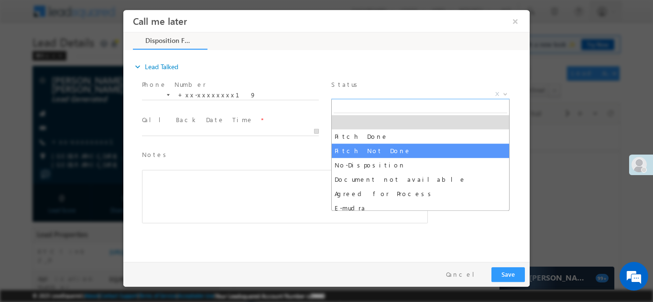
select select "Pitch Not Done"
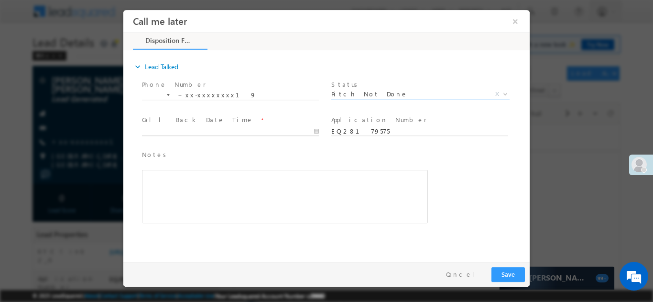
click at [203, 129] on body "Call me later ×" at bounding box center [326, 134] width 406 height 248
type input "09/01/25 8:24 PM"
click at [509, 274] on button "Save" at bounding box center [507, 274] width 33 height 15
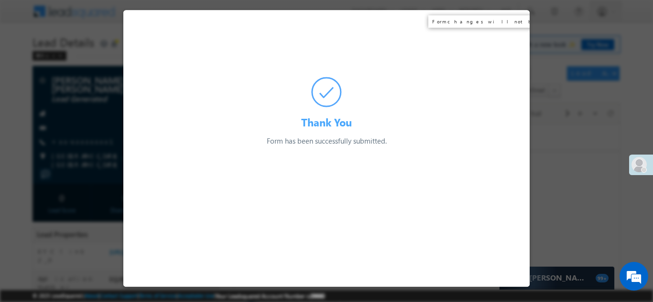
click at [515, 20] on div "Thank You Form has been successfully submitted. Preparing your form..." at bounding box center [326, 78] width 406 height 137
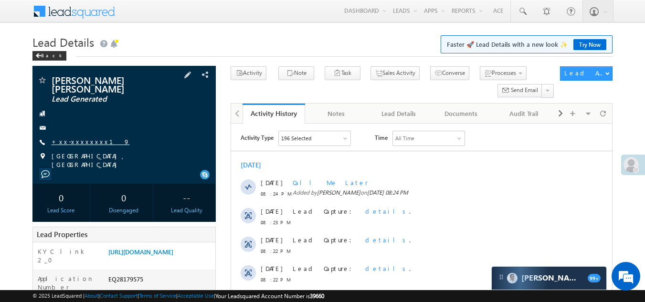
click at [83, 138] on link "+xx-xxxxxxxx19" at bounding box center [91, 142] width 78 height 8
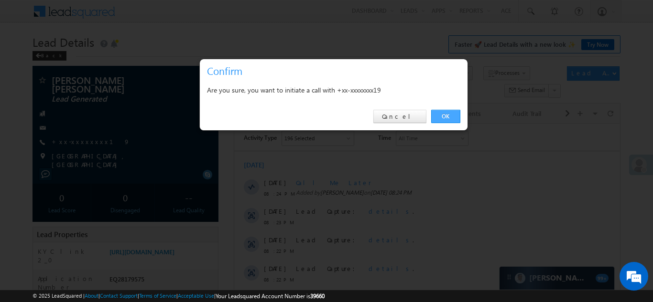
click at [446, 116] on link "OK" at bounding box center [445, 116] width 29 height 13
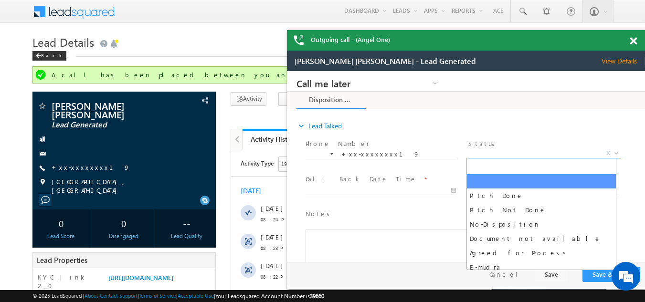
click at [512, 151] on span "X" at bounding box center [545, 154] width 152 height 10
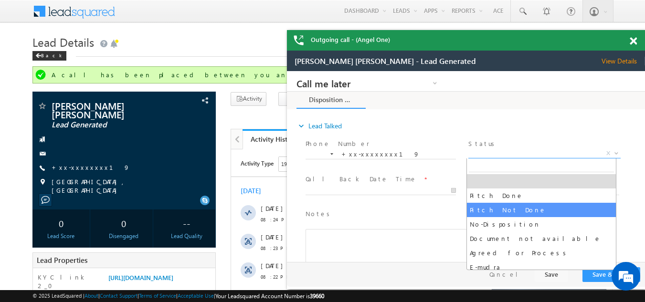
select select "Pitch Not Done"
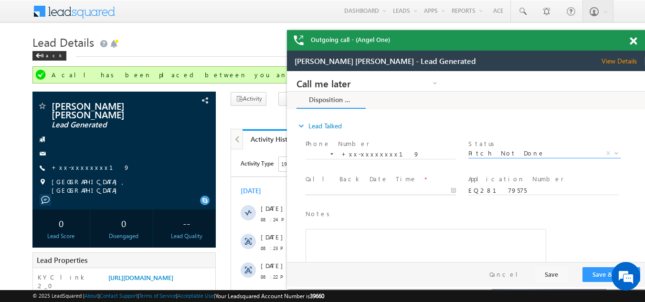
type input "09/01/25 8:25 PM"
click at [356, 187] on input "09/01/25 8:25 PM" at bounding box center [381, 191] width 150 height 10
click at [594, 273] on button "Save & Close" at bounding box center [612, 275] width 58 height 15
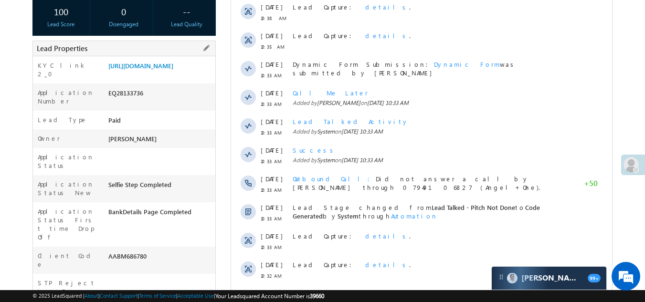
scroll to position [334, 0]
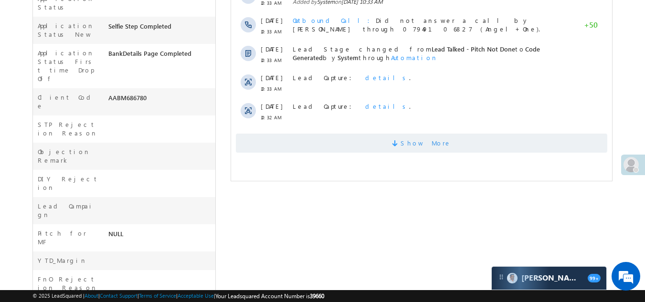
click at [306, 140] on span "Show More" at bounding box center [422, 143] width 372 height 19
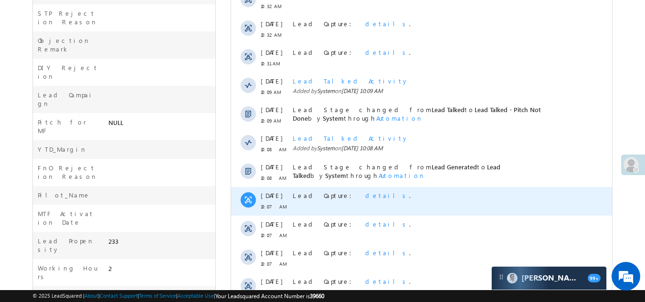
scroll to position [512, 0]
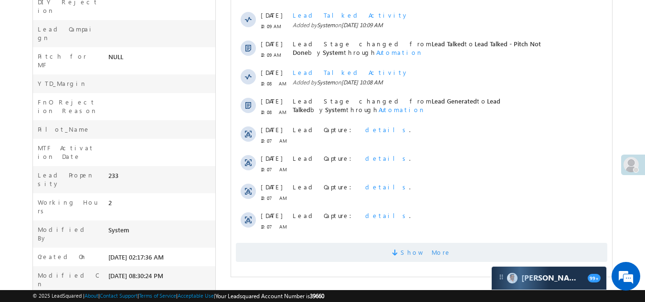
click at [303, 255] on span "Show More" at bounding box center [422, 252] width 372 height 19
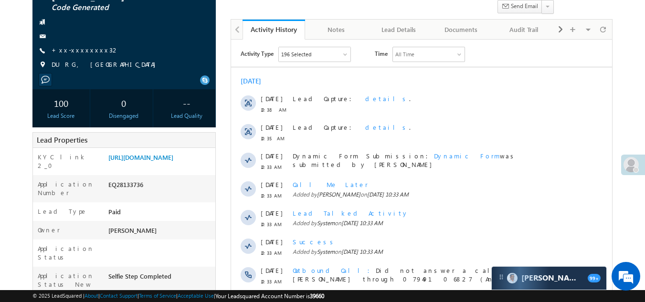
scroll to position [0, 0]
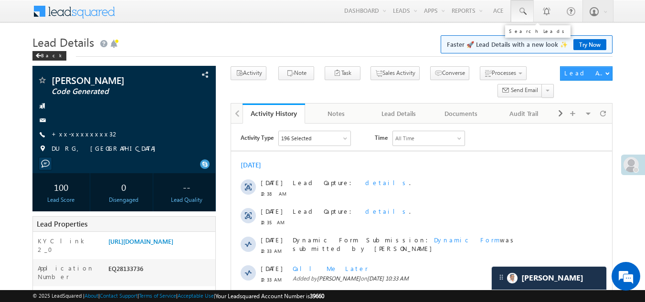
click at [519, 11] on span at bounding box center [523, 12] width 10 height 10
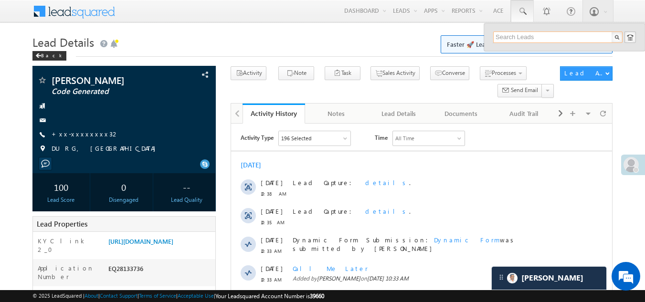
paste input "EQ28120962"
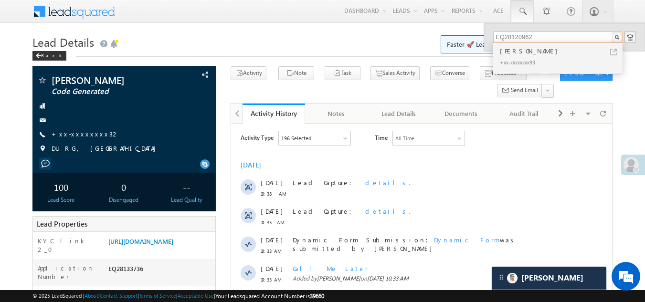
type input "EQ28120962"
click at [518, 55] on div "Parveen Kumar" at bounding box center [562, 51] width 128 height 11
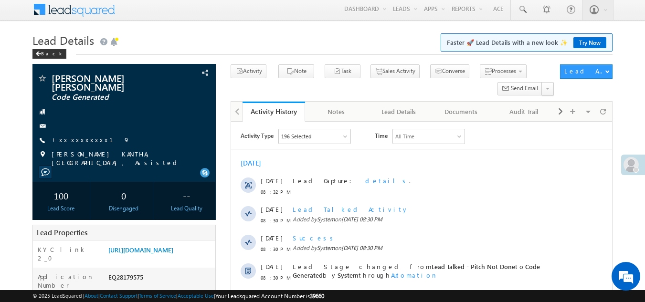
scroll to position [1, 0]
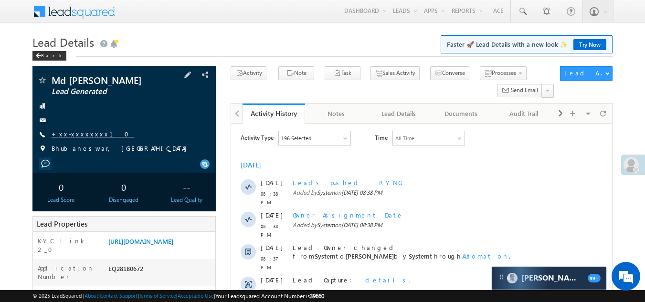
click at [81, 131] on link "+xx-xxxxxxxx10" at bounding box center [93, 134] width 83 height 8
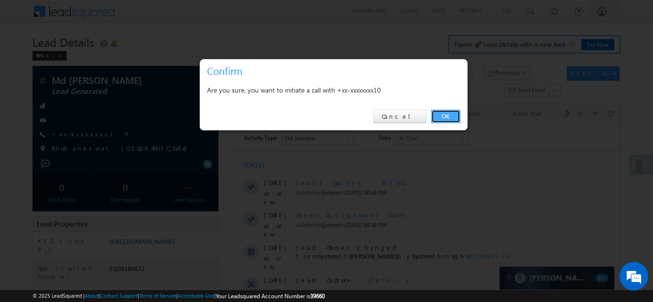
click at [441, 115] on link "OK" at bounding box center [445, 116] width 29 height 13
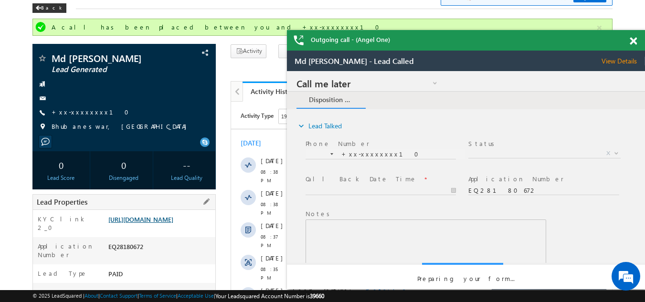
click at [168, 224] on link "[URL][DOMAIN_NAME]" at bounding box center [140, 219] width 65 height 8
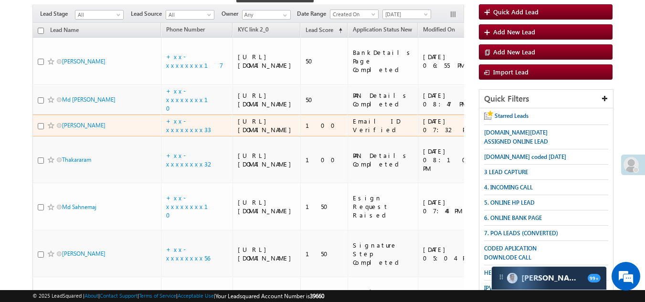
scroll to position [96, 0]
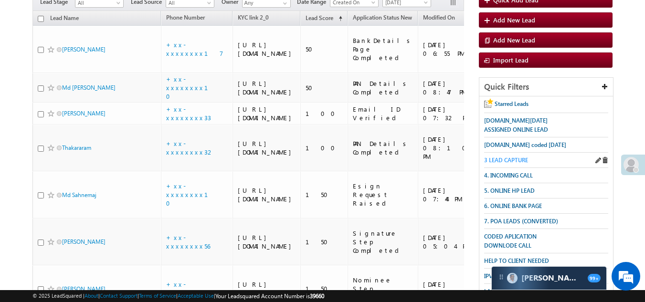
click at [505, 159] on span "3 LEAD CAPTURE" at bounding box center [506, 160] width 44 height 7
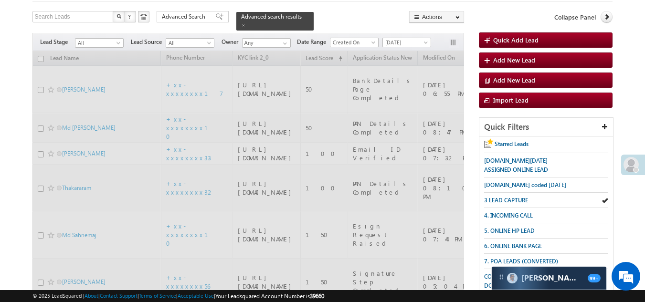
scroll to position [0, 0]
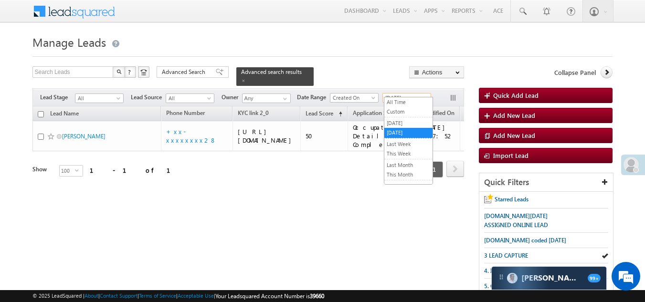
click at [402, 94] on span "[DATE]" at bounding box center [405, 98] width 45 height 9
click at [400, 102] on link "All Time" at bounding box center [409, 102] width 48 height 9
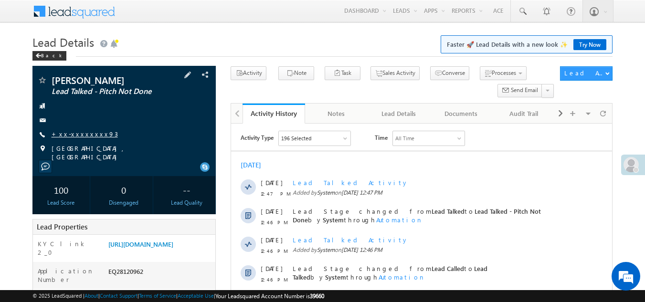
click at [72, 135] on link "+xx-xxxxxxxx93" at bounding box center [85, 134] width 66 height 8
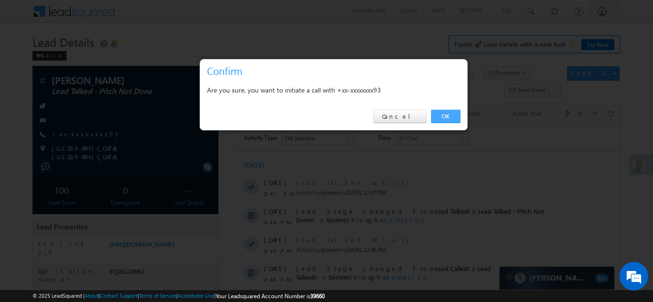
click at [440, 113] on link "OK" at bounding box center [445, 116] width 29 height 13
